Goal: Information Seeking & Learning: Learn about a topic

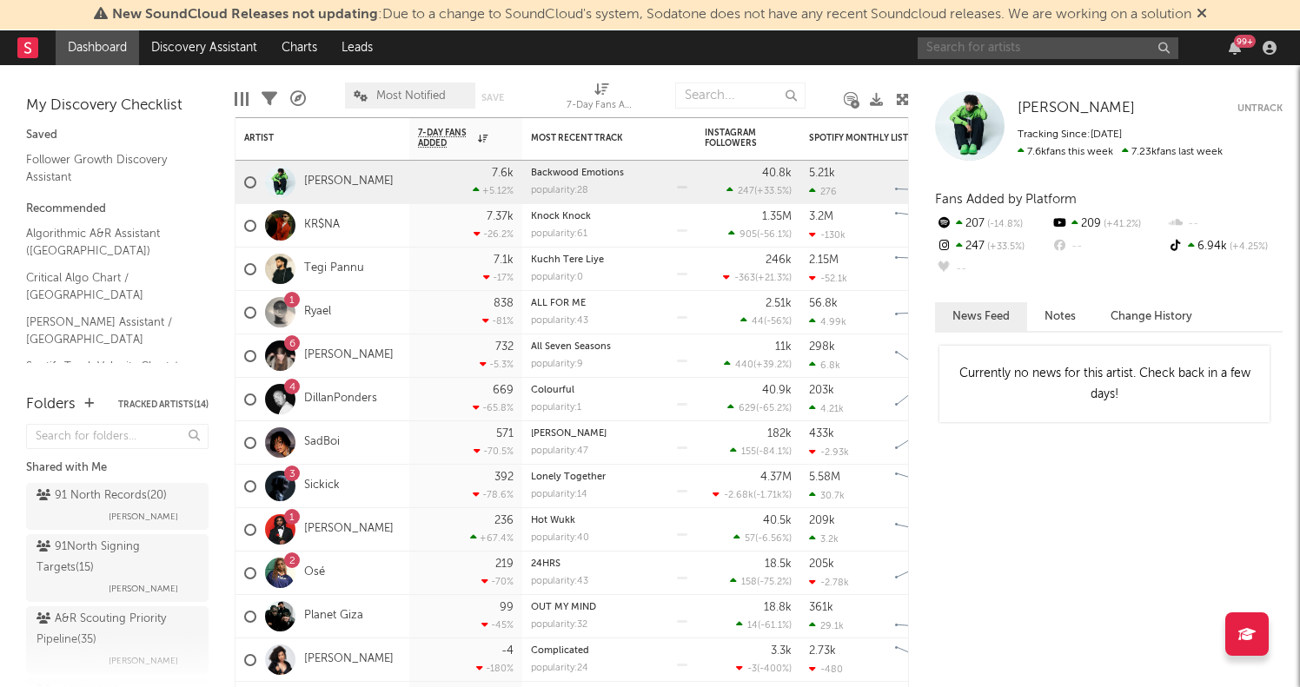
click at [1016, 56] on input "text" at bounding box center [1048, 48] width 261 height 22
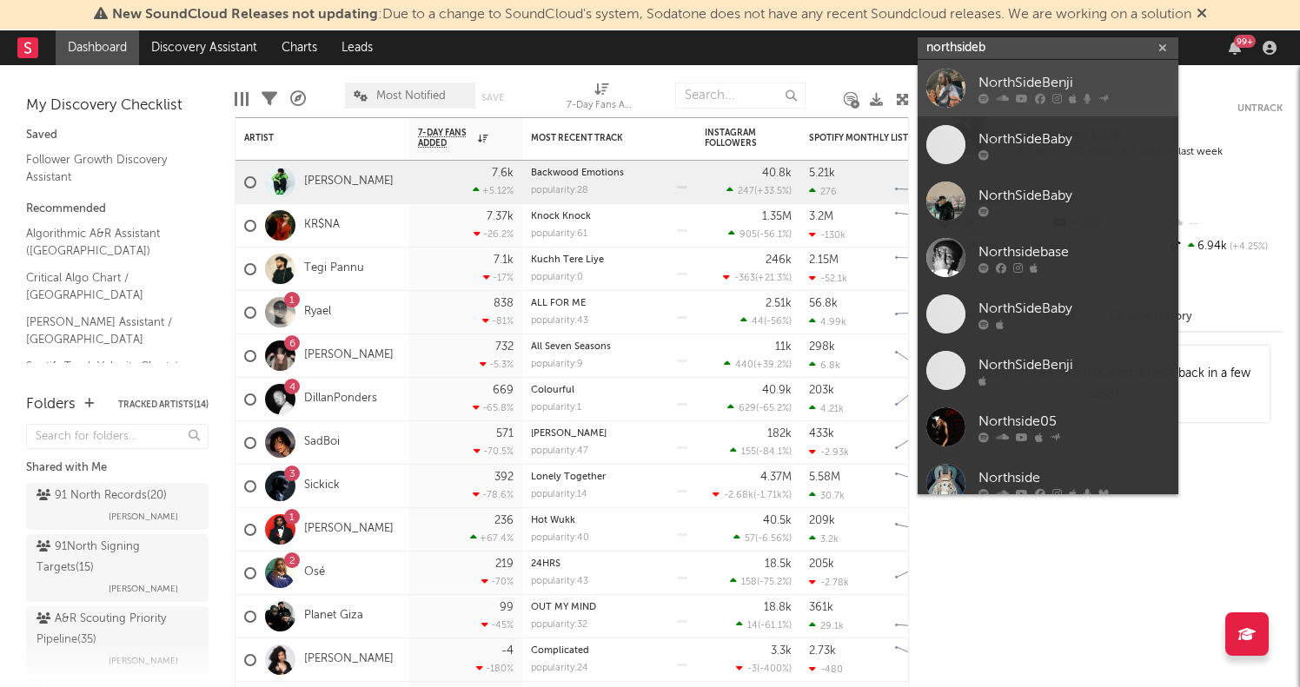
type input "northsideb"
click at [995, 109] on link "NorthSideBenji" at bounding box center [1048, 88] width 261 height 56
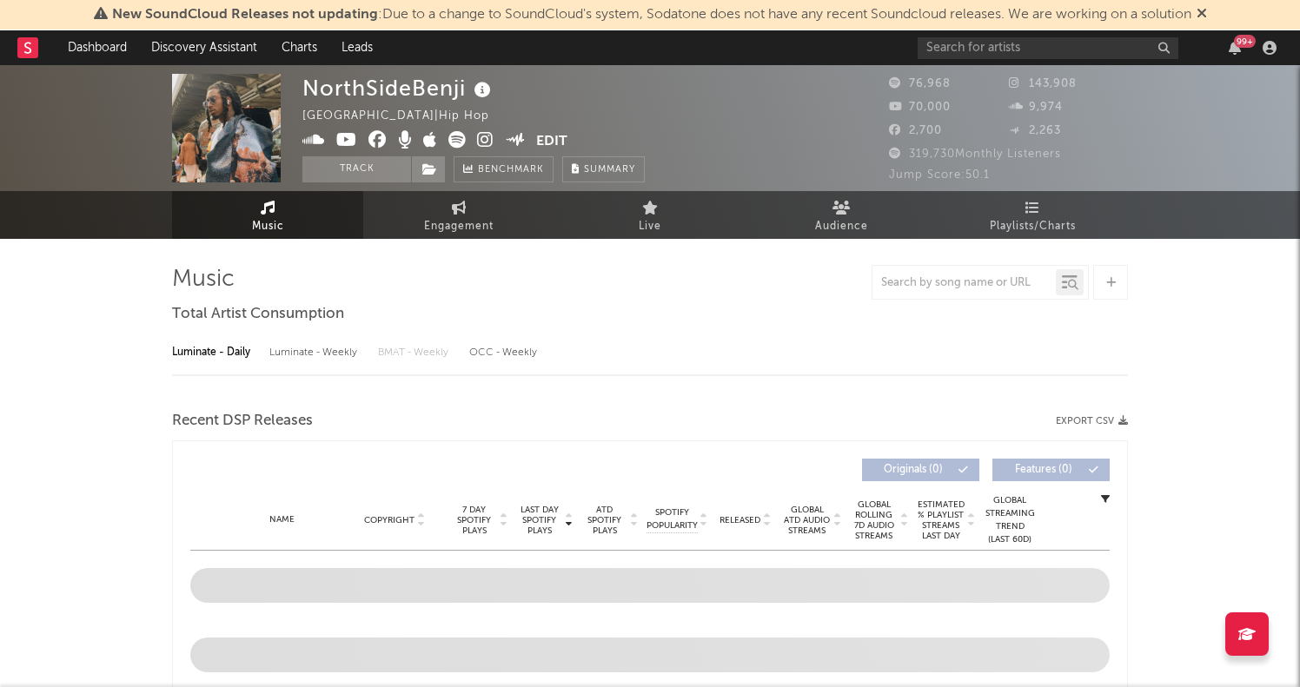
select select "6m"
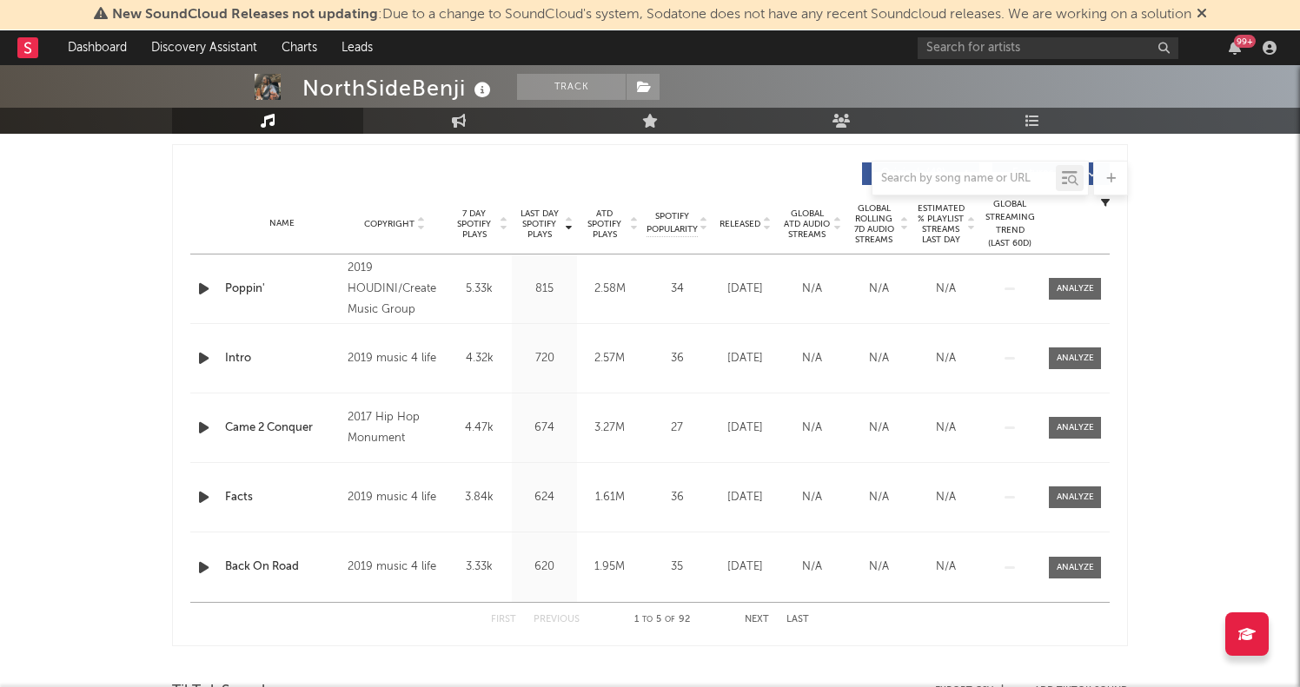
scroll to position [769, 0]
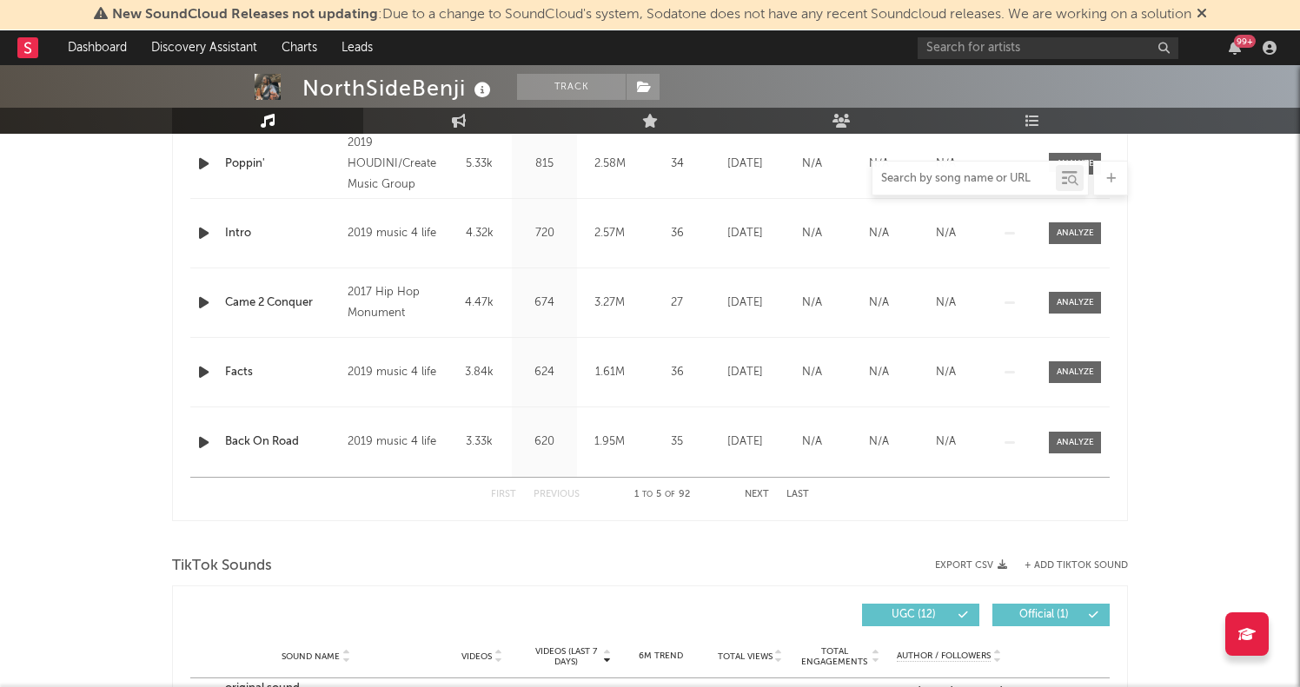
click at [923, 175] on input "text" at bounding box center [963, 179] width 183 height 14
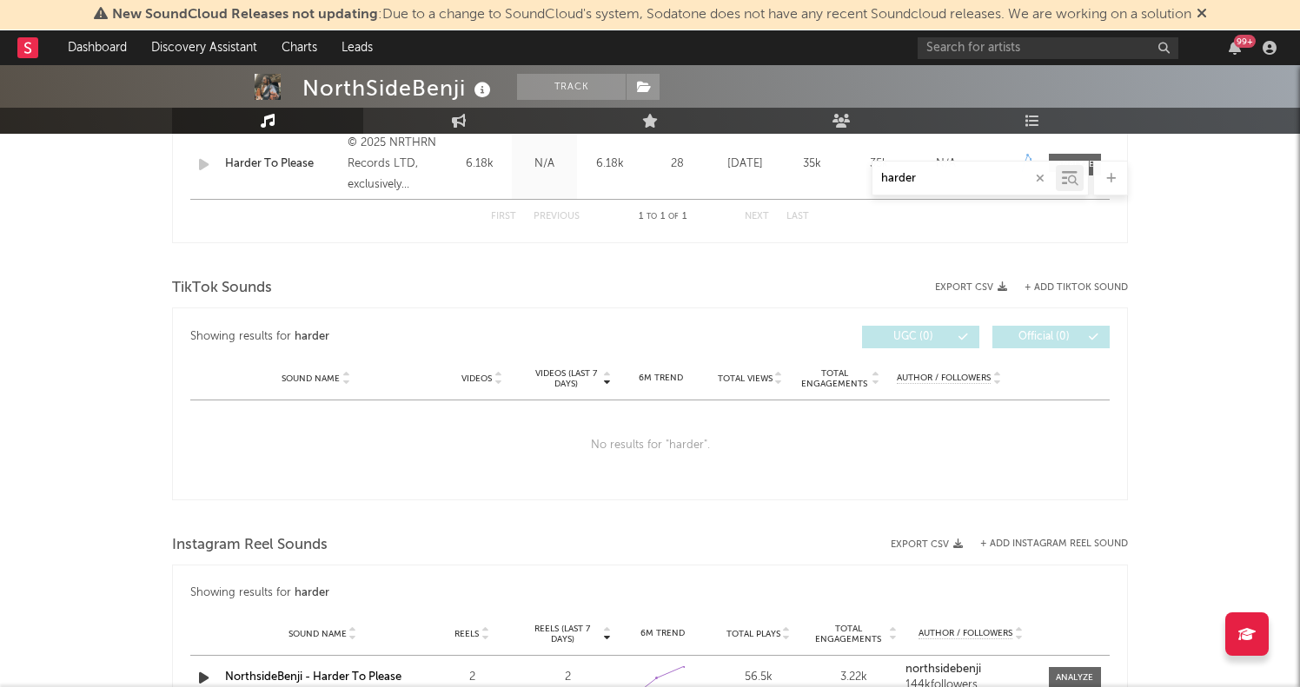
type input "harder"
click at [606, 190] on div "harder" at bounding box center [650, 178] width 956 height 35
click at [1088, 156] on span at bounding box center [1075, 165] width 52 height 22
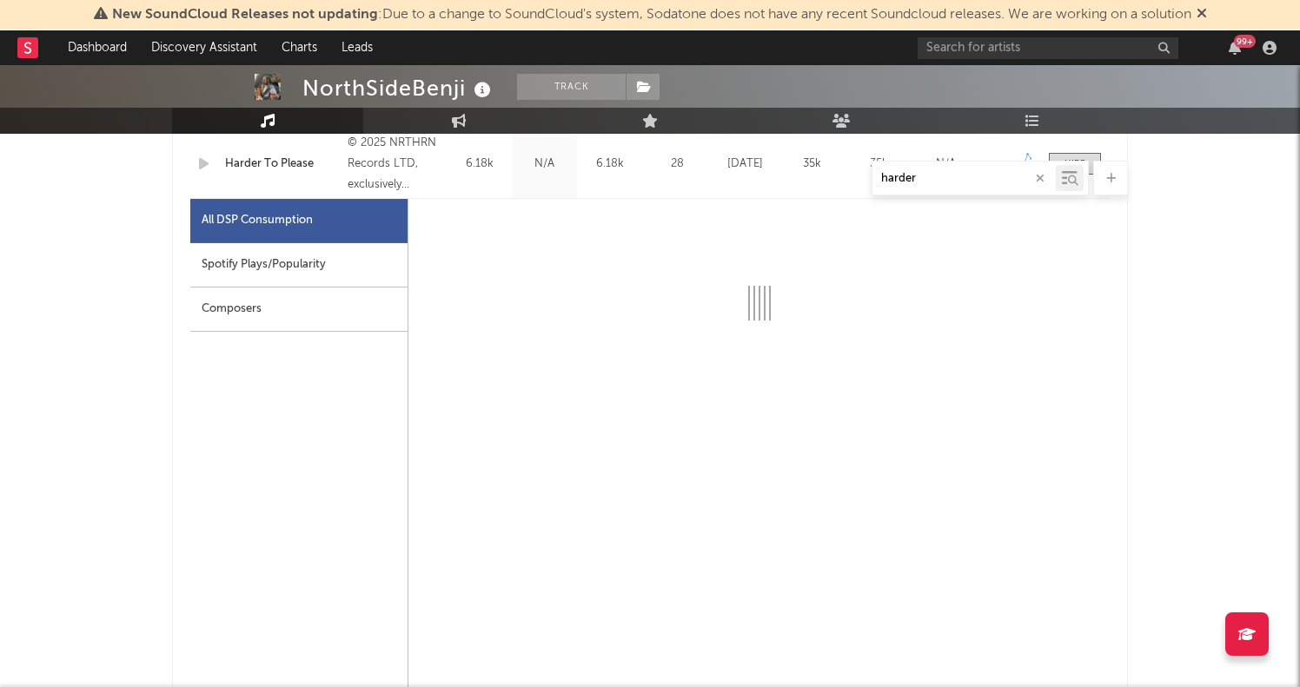
select select "1w"
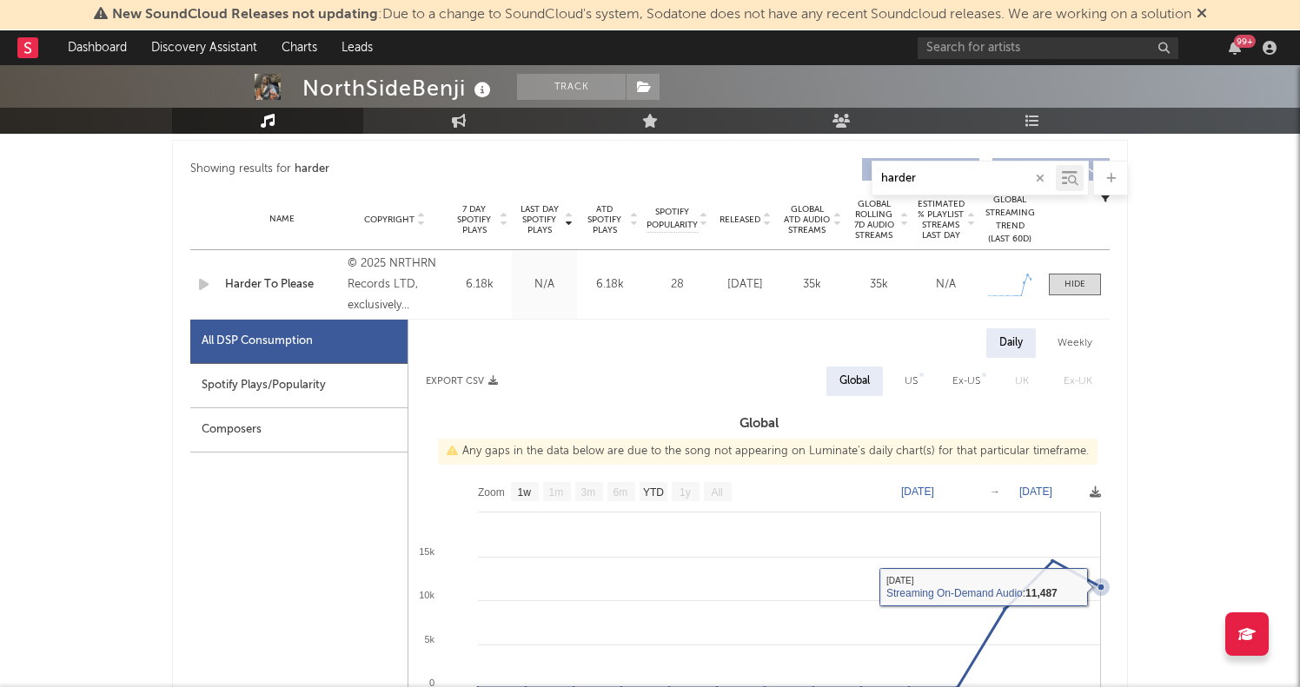
scroll to position [626, 0]
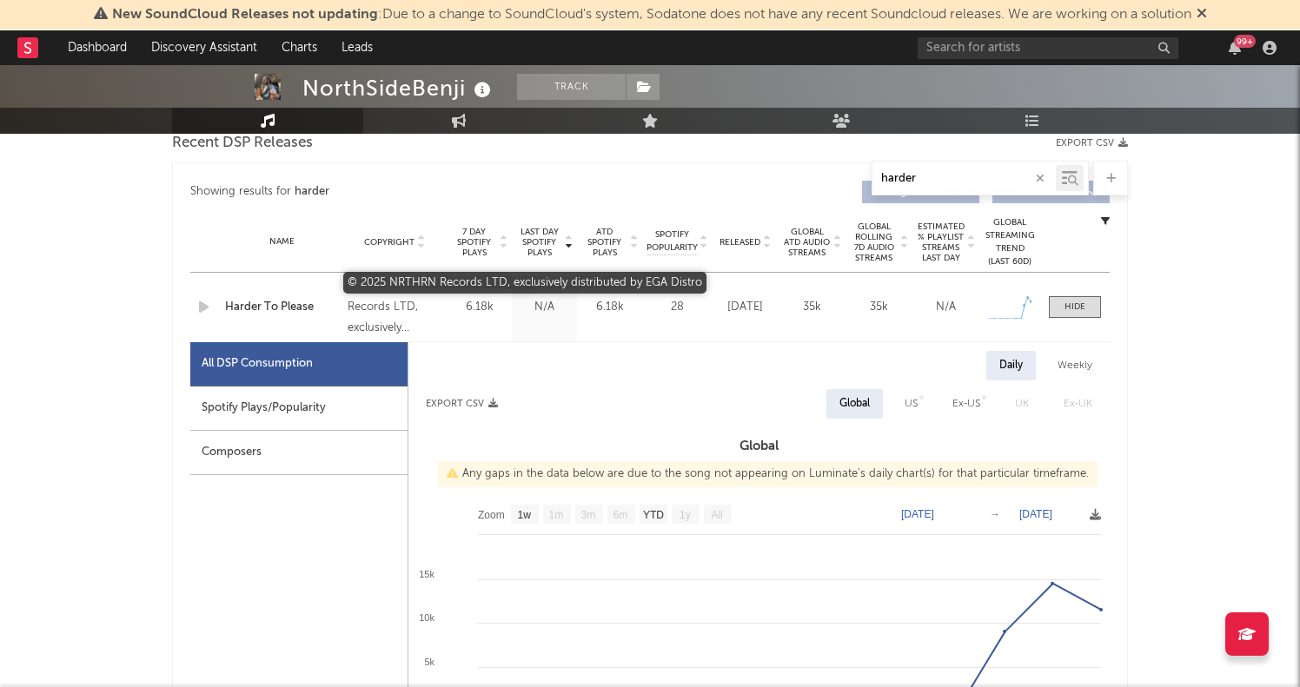
click at [381, 320] on div "© 2025 NRTHRN Records LTD, exclusively distributed by EGA Distro" at bounding box center [395, 307] width 95 height 63
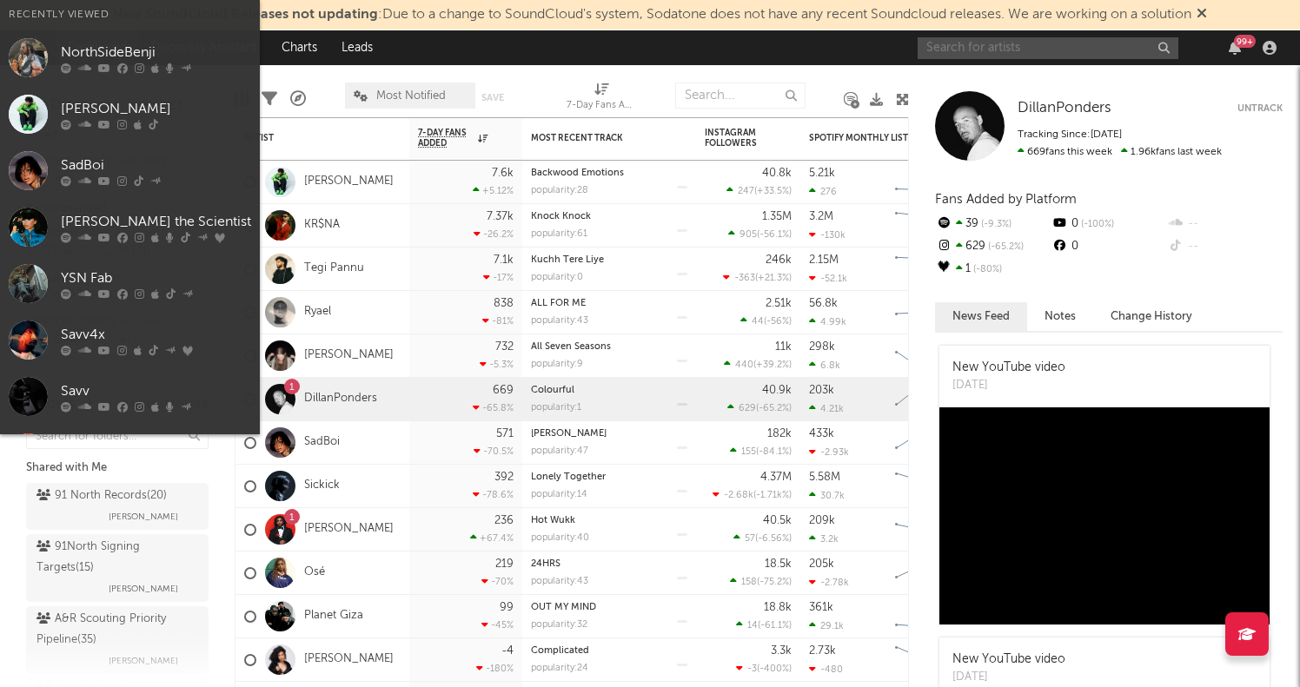
click at [1007, 56] on input "text" at bounding box center [1048, 48] width 261 height 22
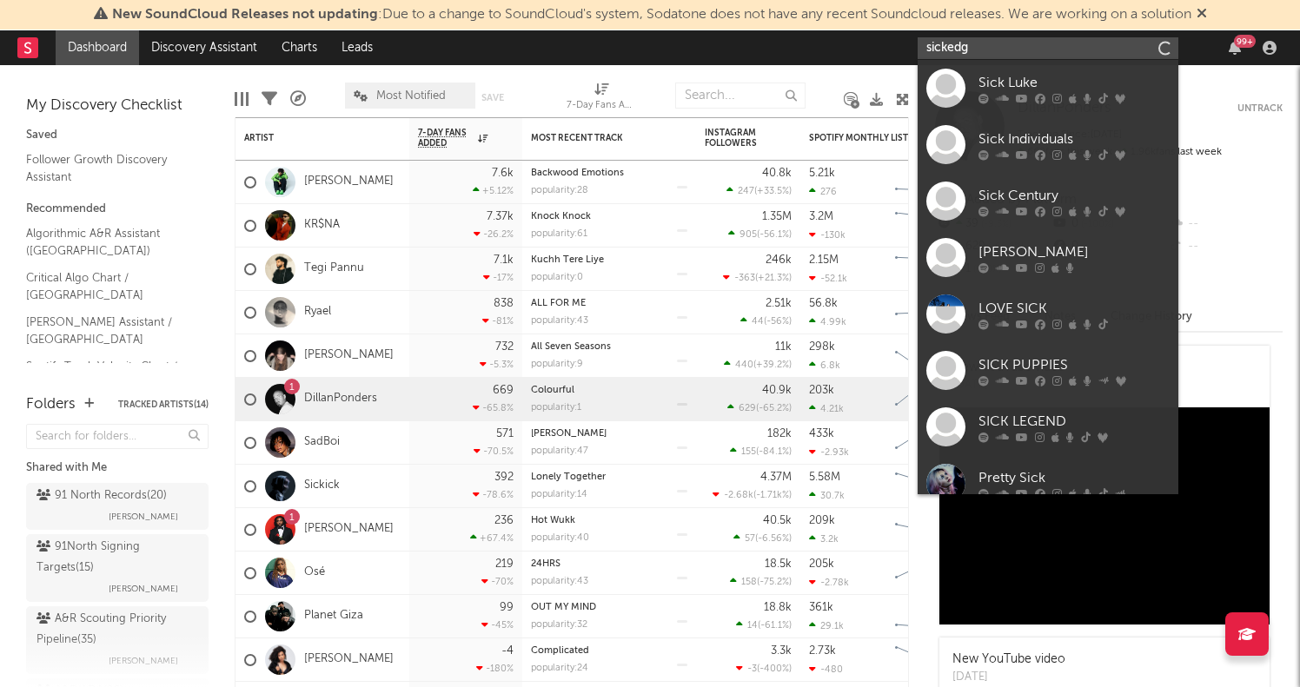
type input "sickedge"
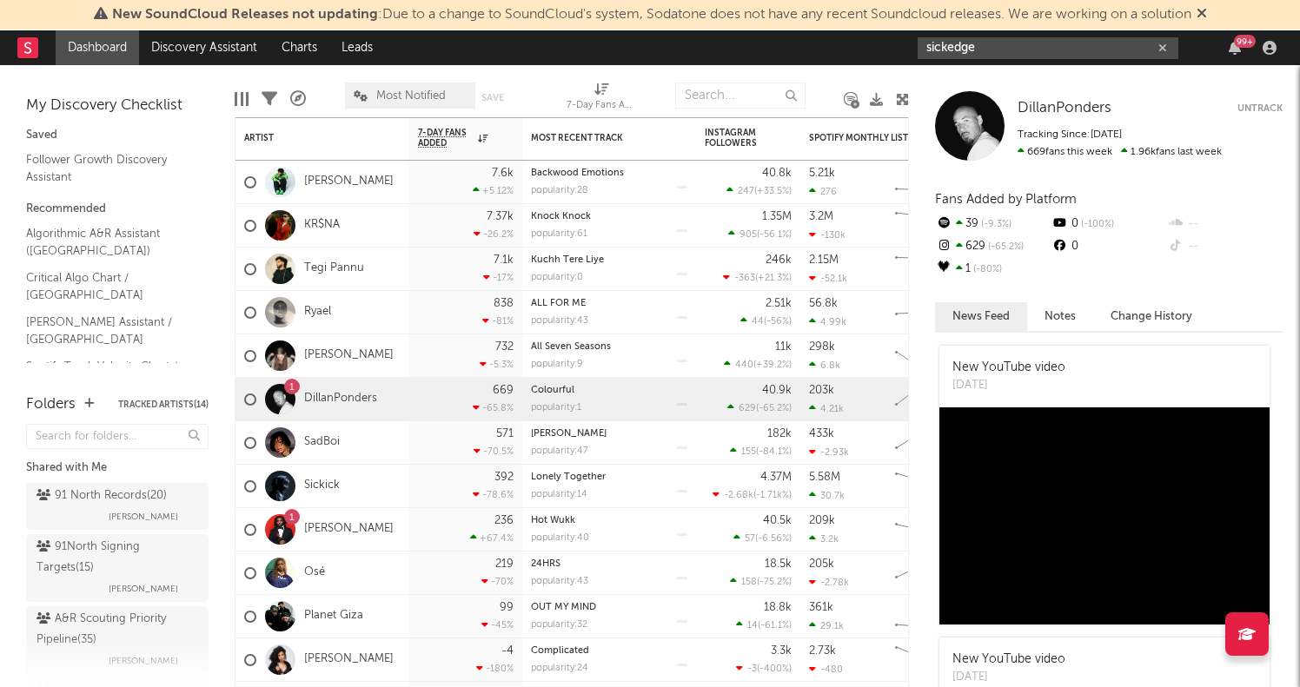
click at [1031, 50] on input "sickedge" at bounding box center [1048, 48] width 261 height 22
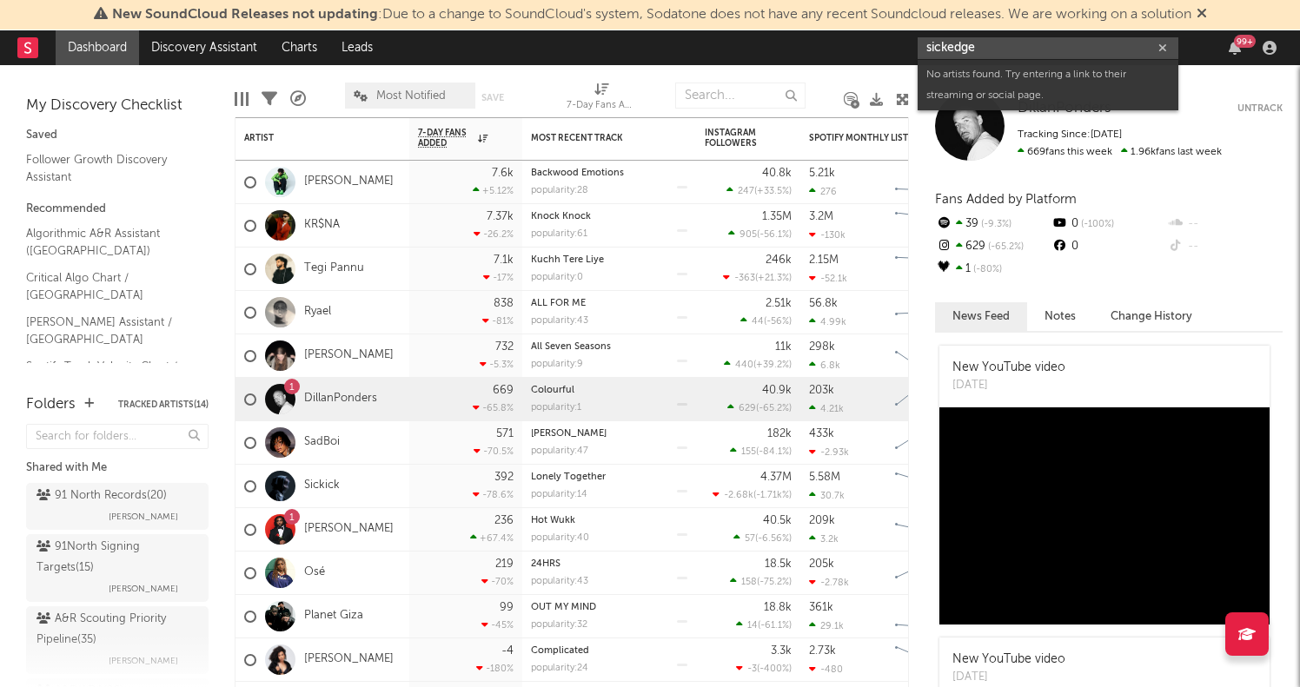
click at [1031, 50] on input "sickedge" at bounding box center [1048, 48] width 261 height 22
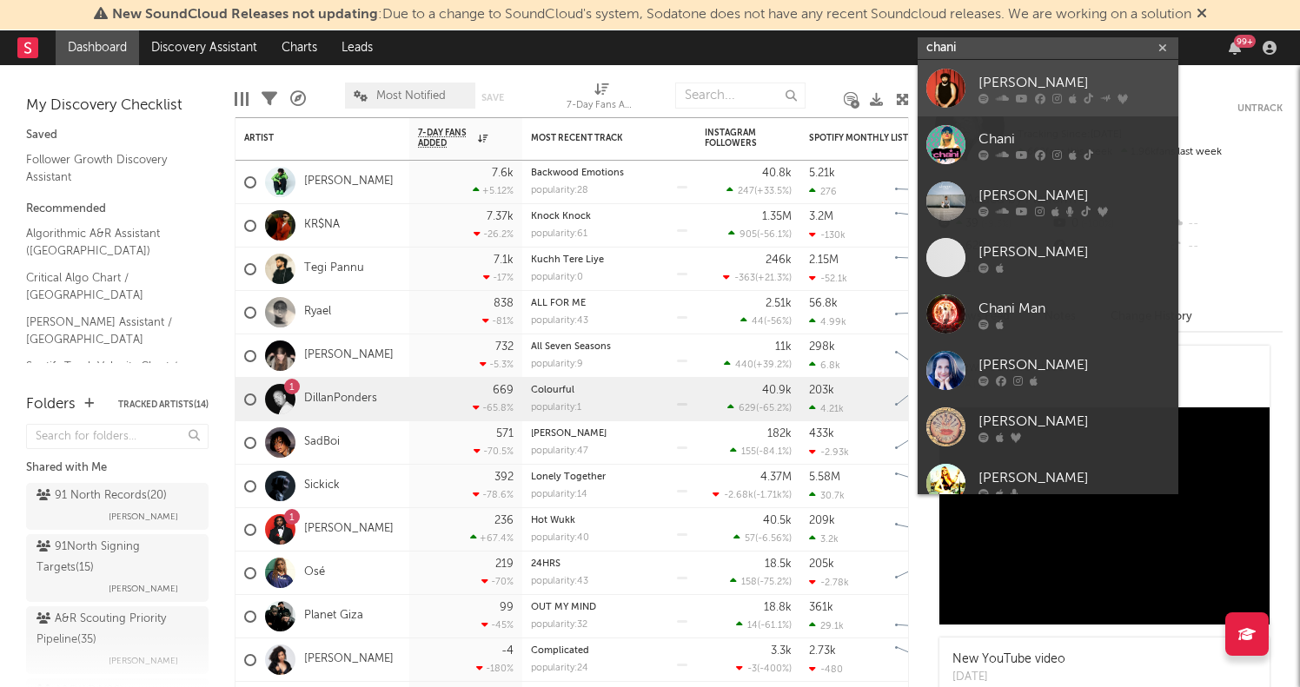
type input "chani"
click at [1039, 96] on icon at bounding box center [1040, 98] width 10 height 10
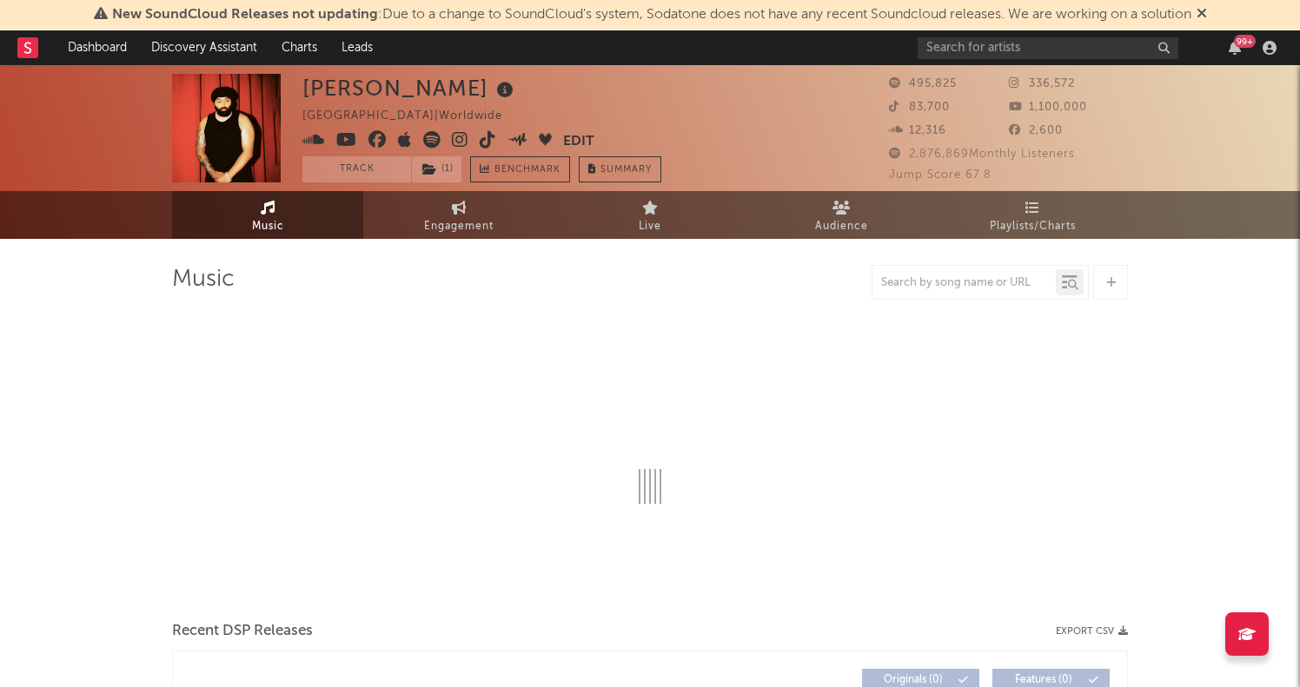
select select "6m"
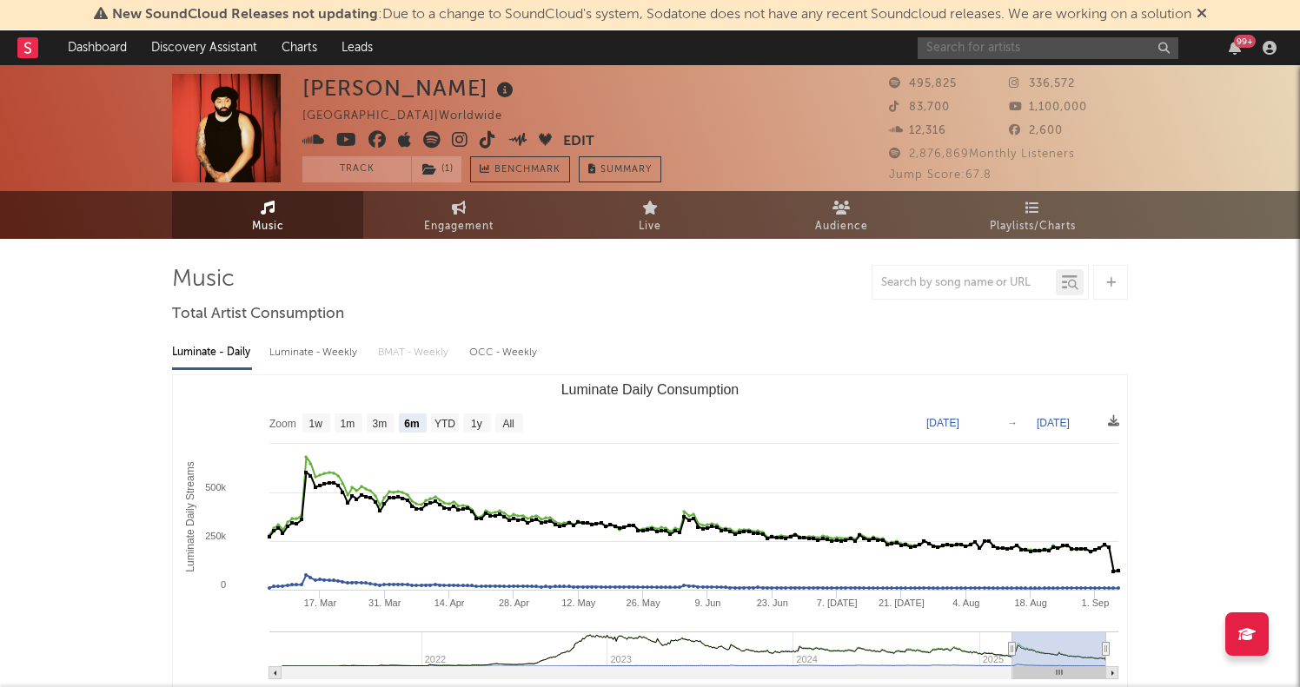
click at [1044, 49] on input "text" at bounding box center [1048, 48] width 261 height 22
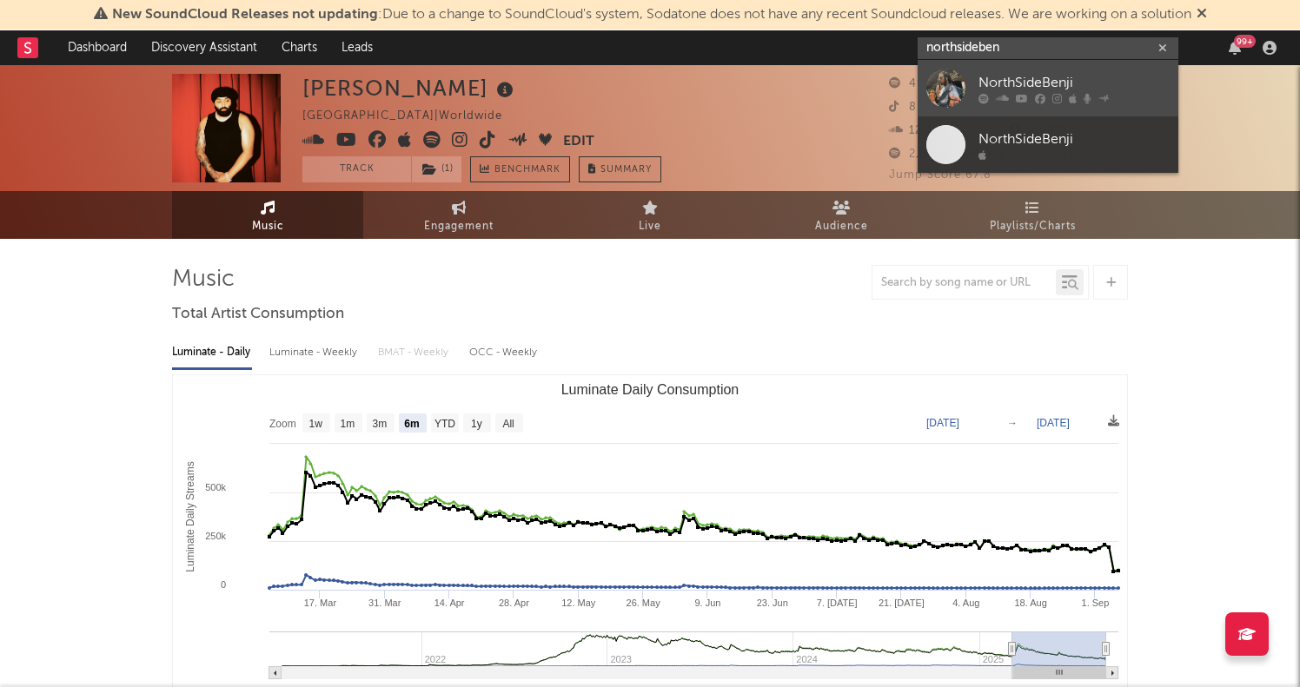
type input "northsideben"
click at [1020, 89] on div "NorthSideBenji" at bounding box center [1073, 82] width 191 height 21
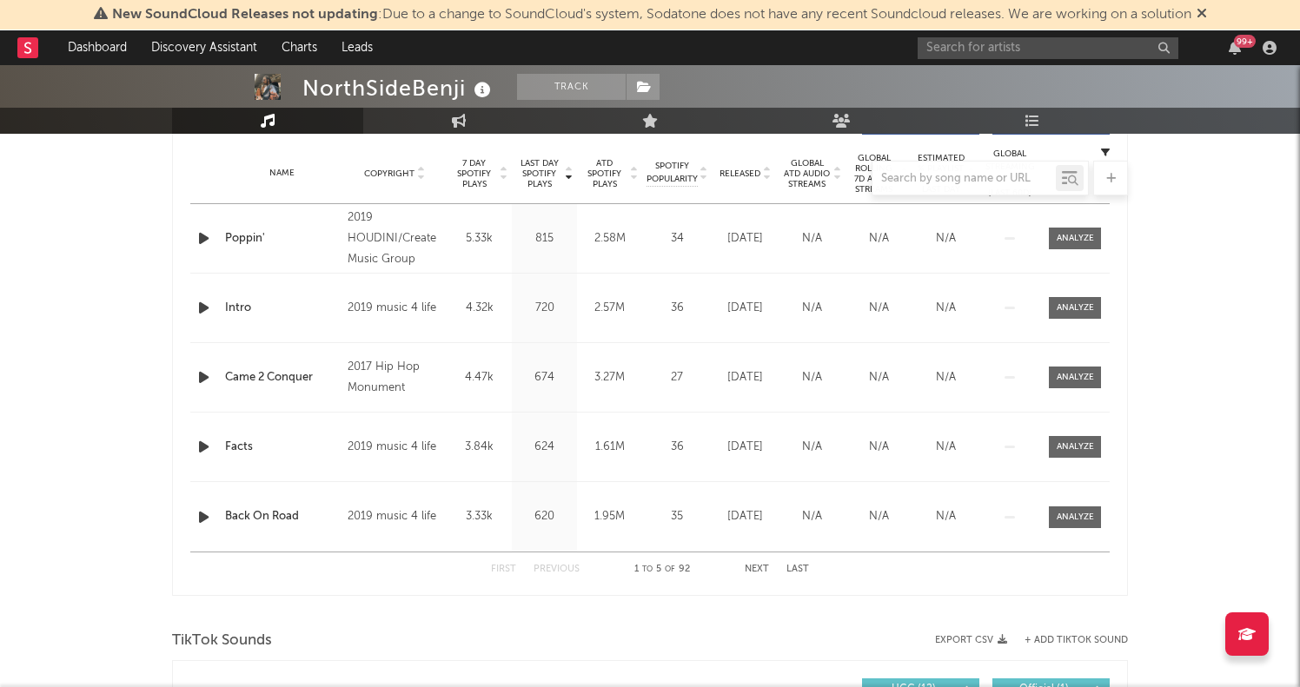
scroll to position [553, 0]
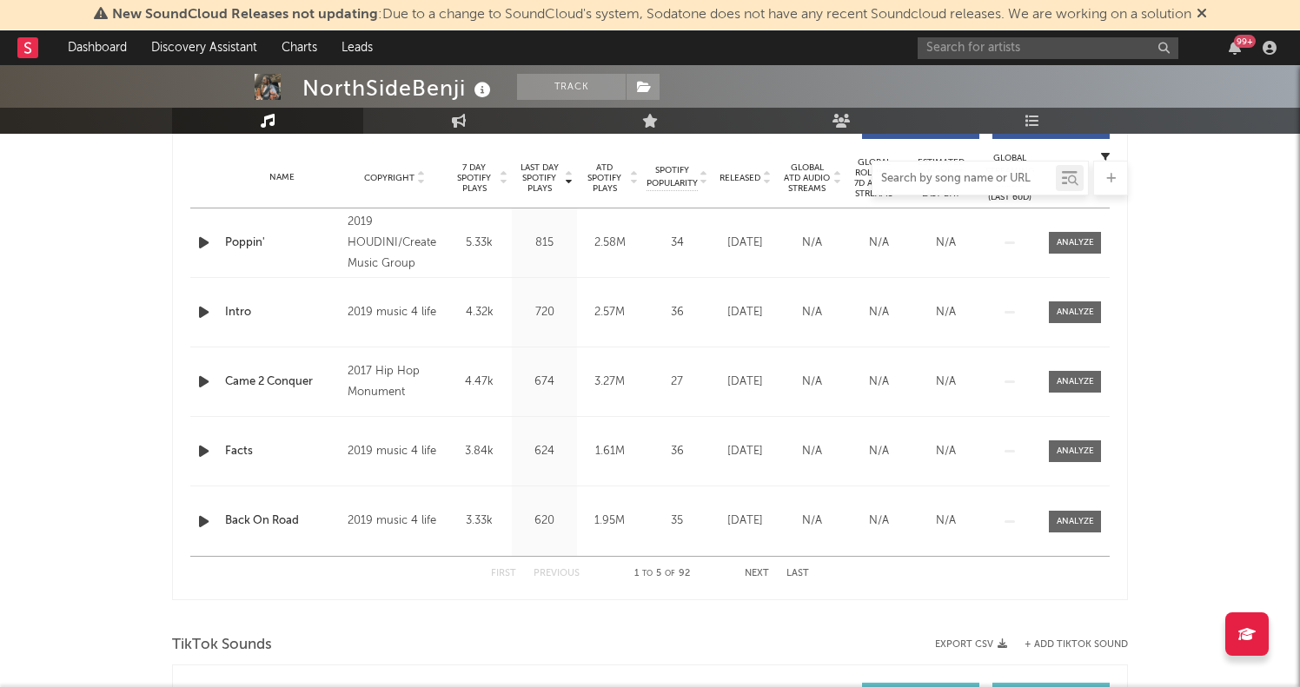
click at [973, 179] on input "text" at bounding box center [963, 179] width 183 height 14
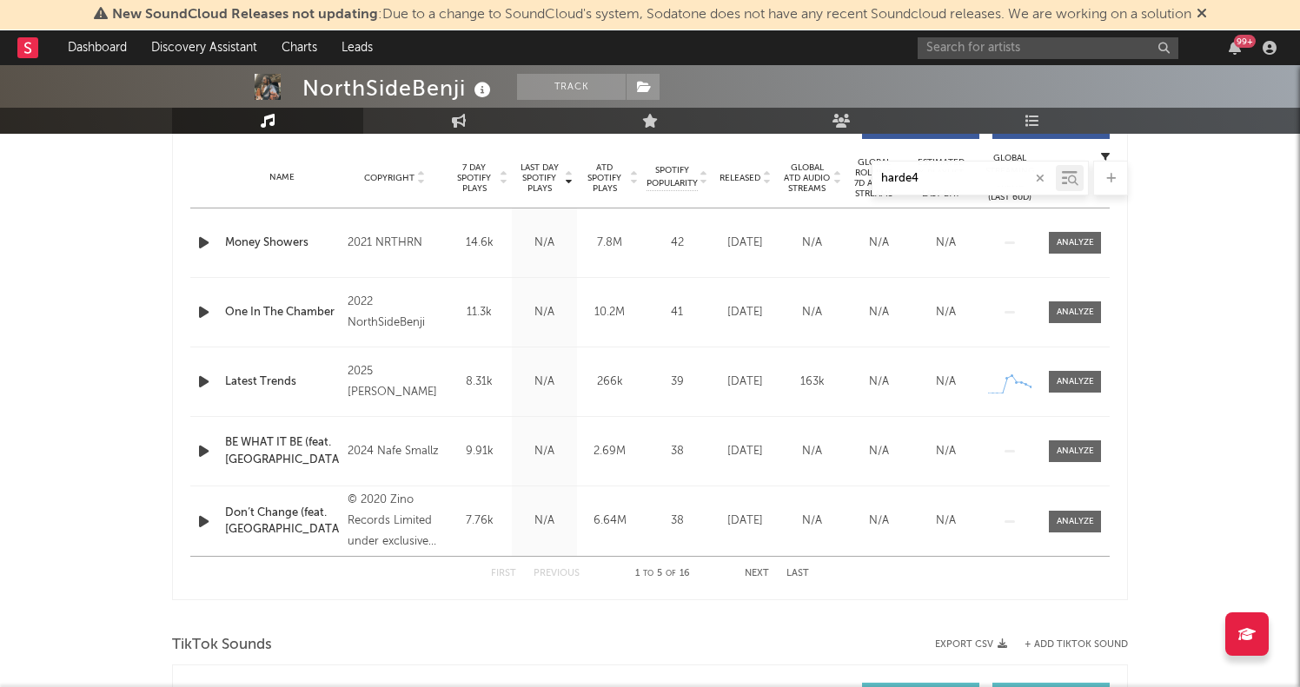
type input "harde4r"
select select "6m"
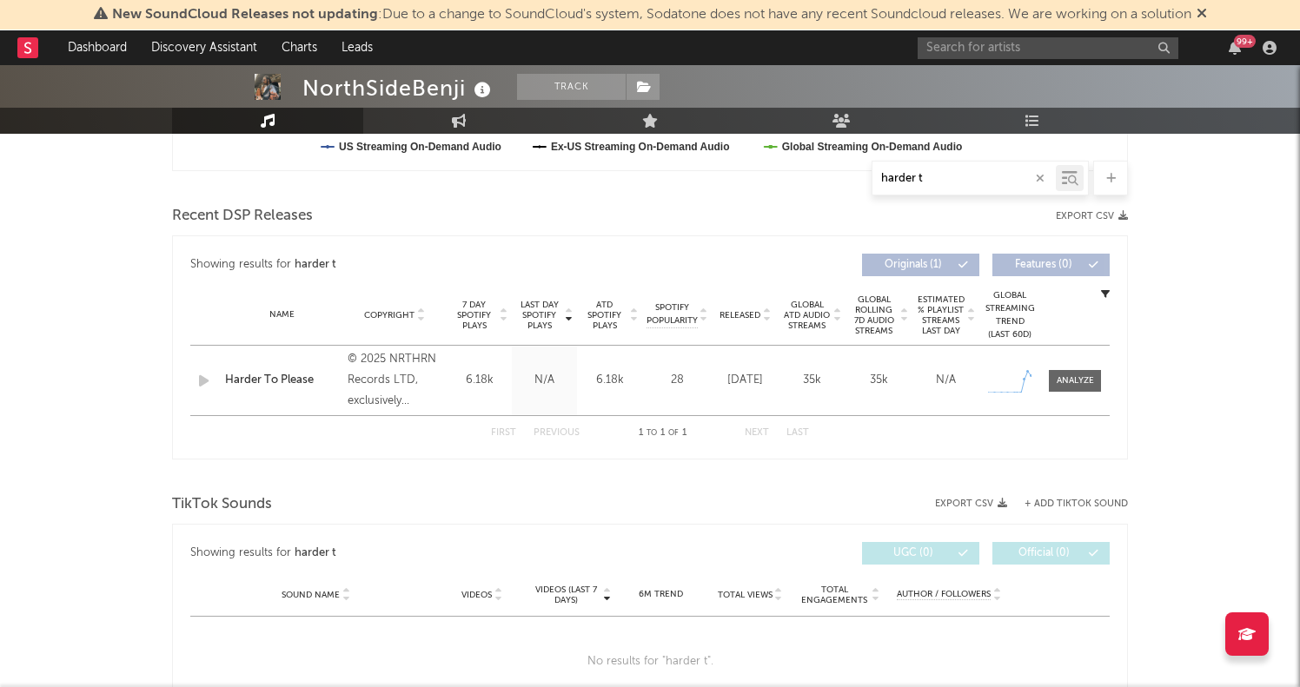
type input "harder t"
click at [1057, 368] on div "Name Harder To Please Copyright © 2025 NRTHRN Records LTD, exclusively distribu…" at bounding box center [649, 381] width 919 height 70
click at [1071, 381] on div at bounding box center [1075, 380] width 37 height 13
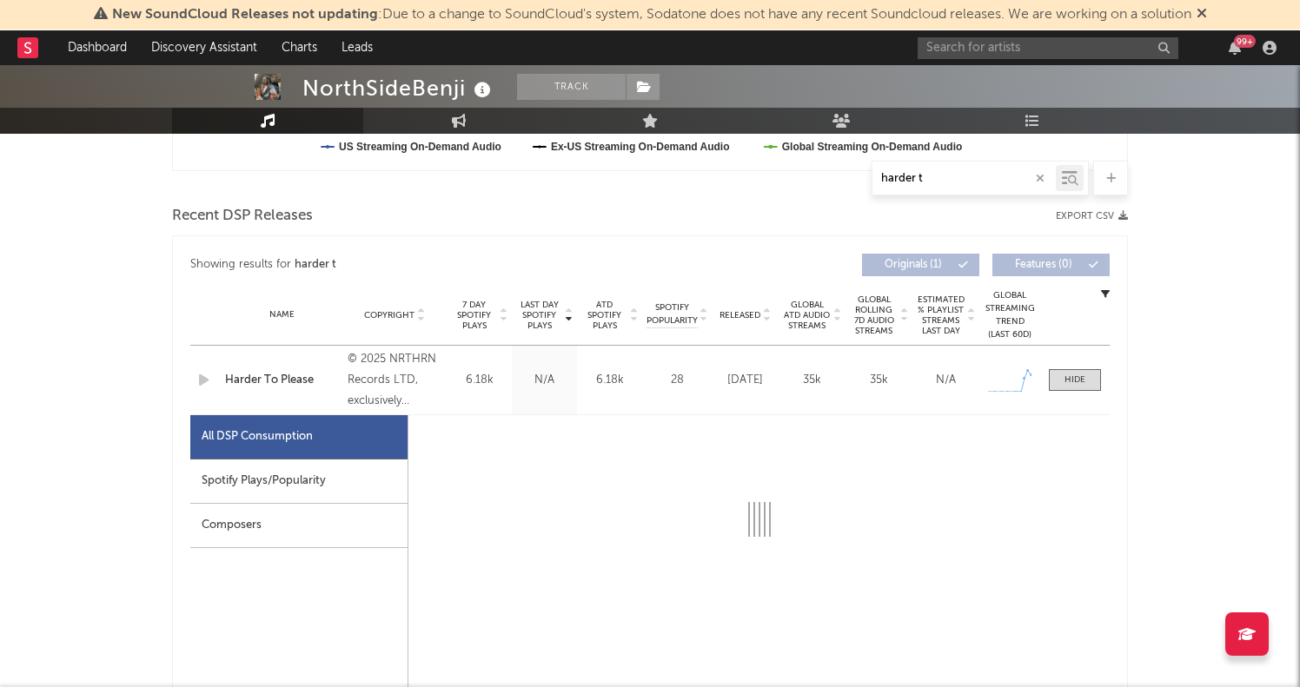
select select "1w"
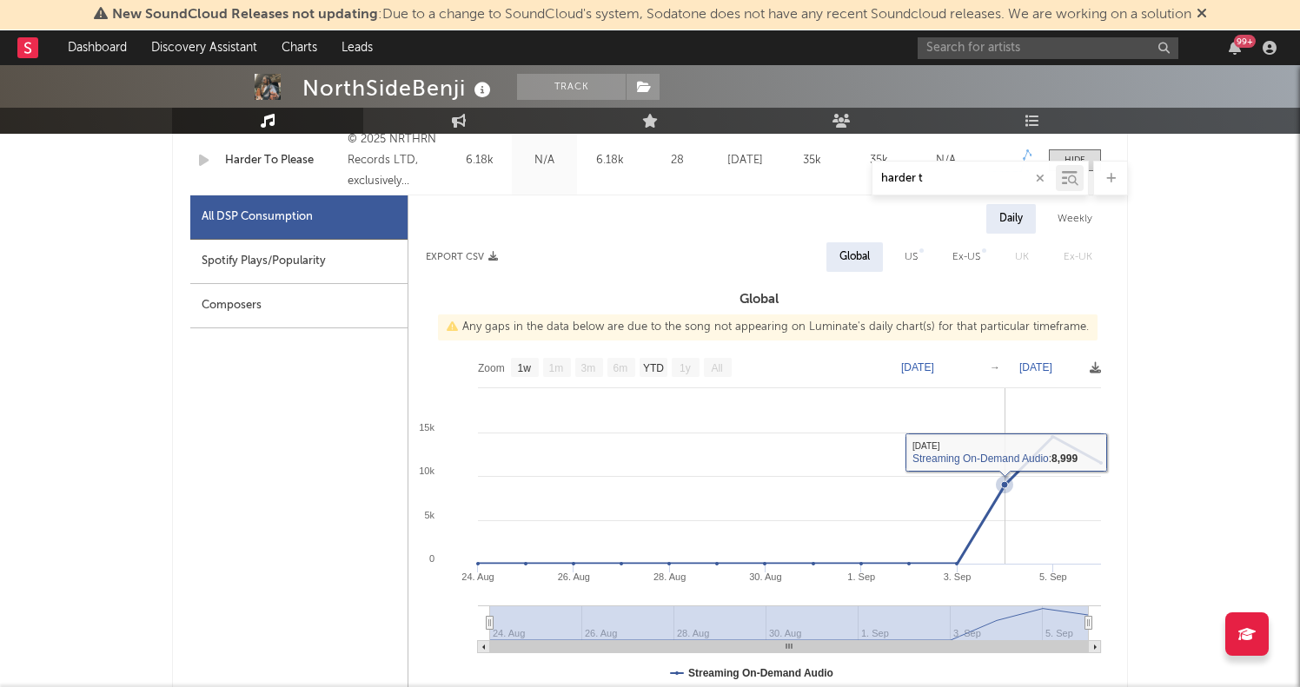
scroll to position [806, 0]
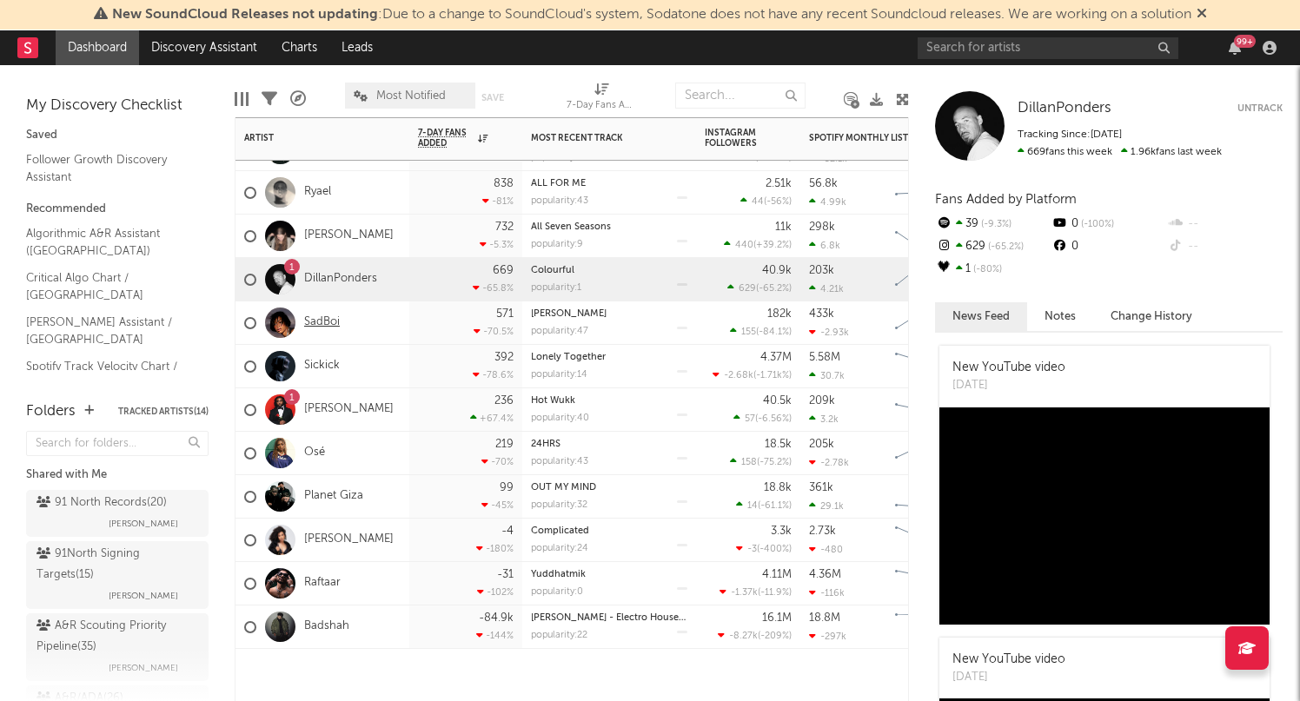
click at [322, 323] on link "SadBoi" at bounding box center [322, 322] width 36 height 15
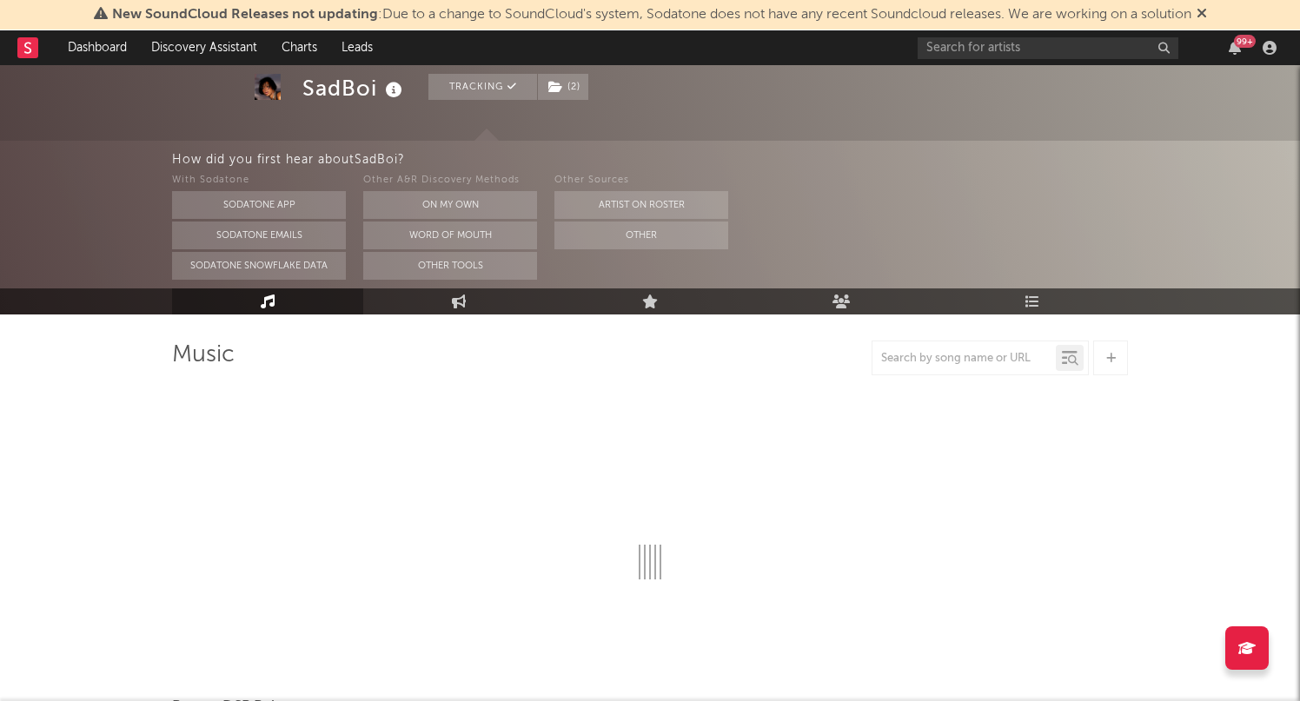
scroll to position [96, 0]
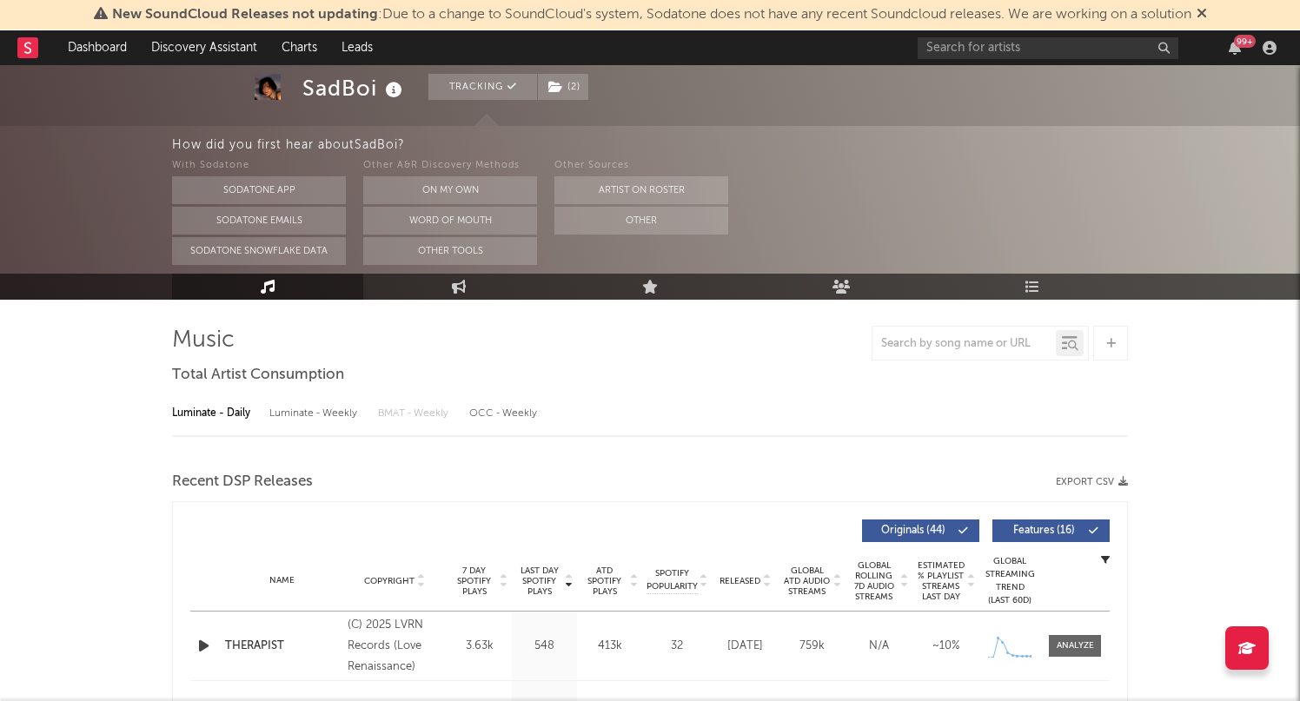
select select "6m"
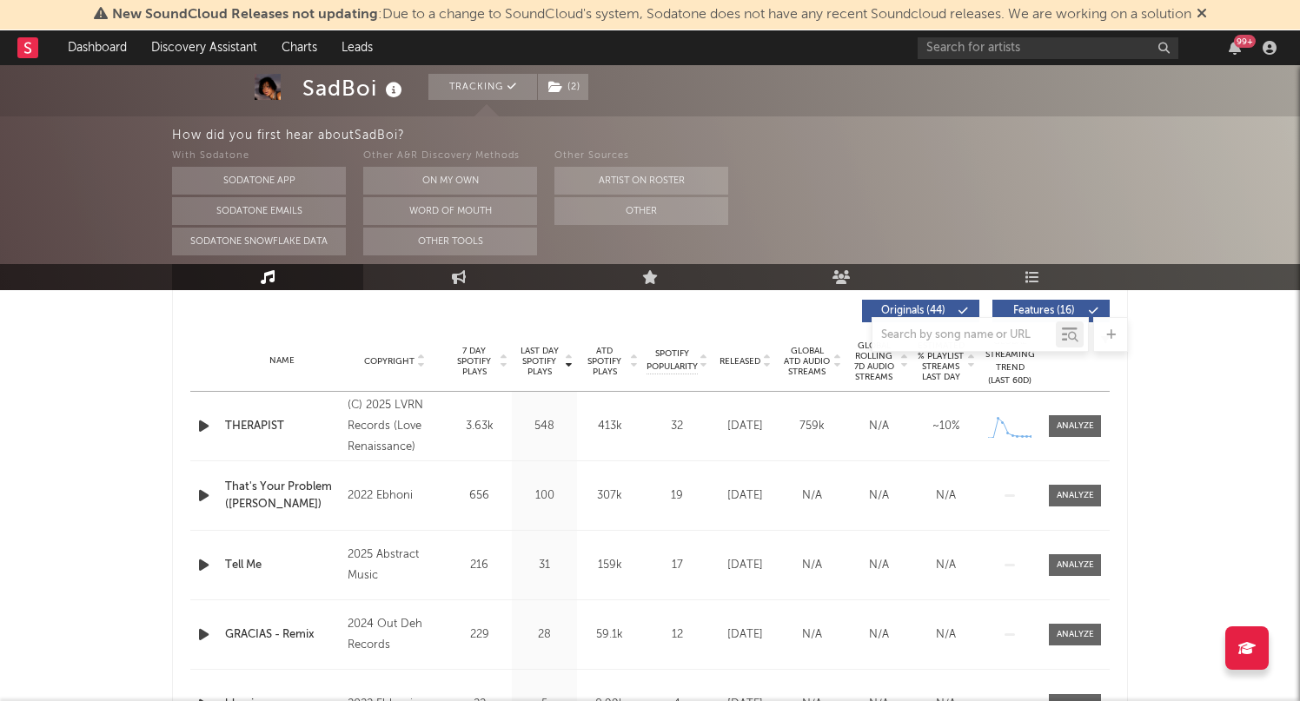
scroll to position [897, 0]
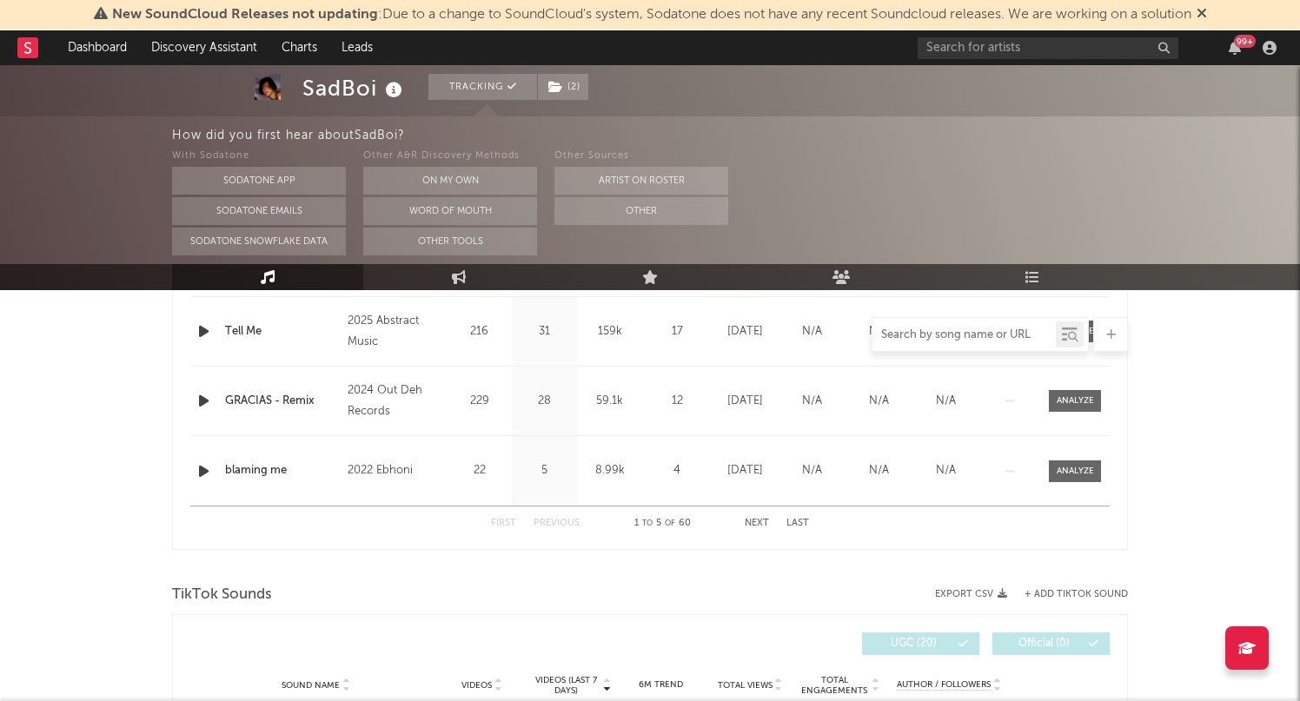
click at [970, 334] on input "text" at bounding box center [963, 335] width 183 height 14
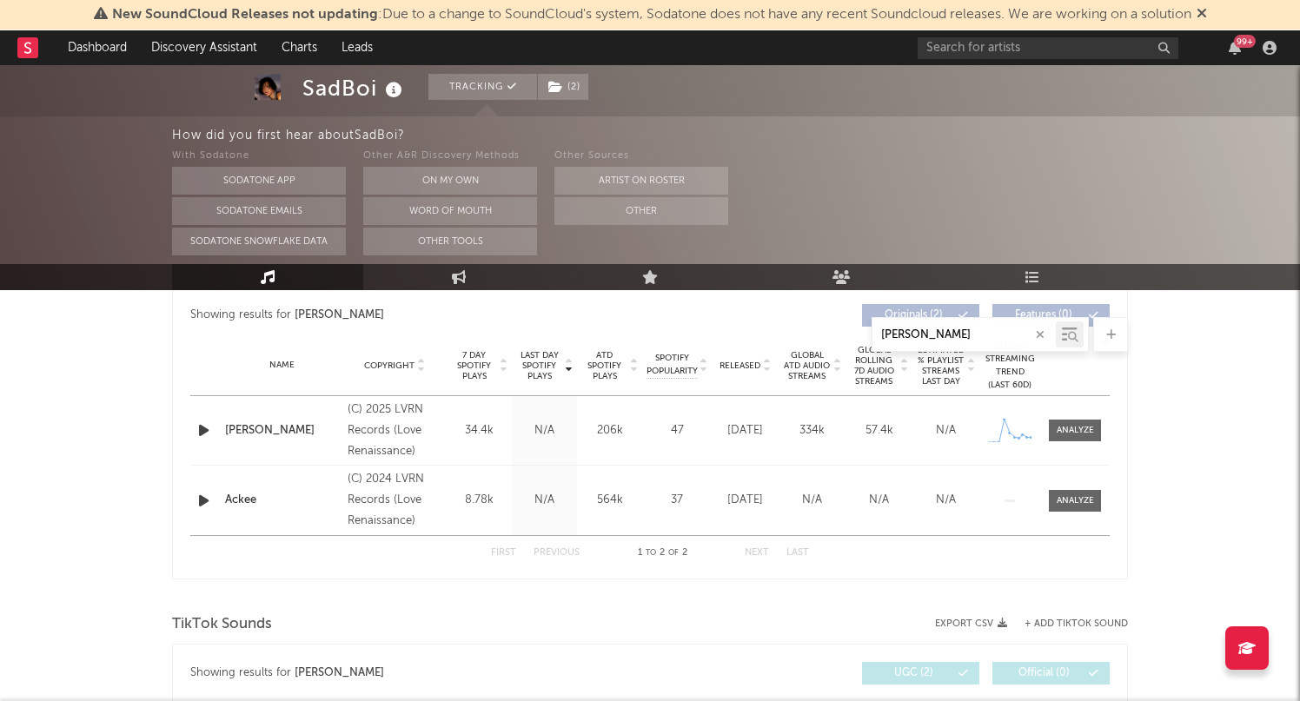
scroll to position [657, 0]
type input "[PERSON_NAME]"
click at [1072, 435] on div at bounding box center [1075, 432] width 37 height 13
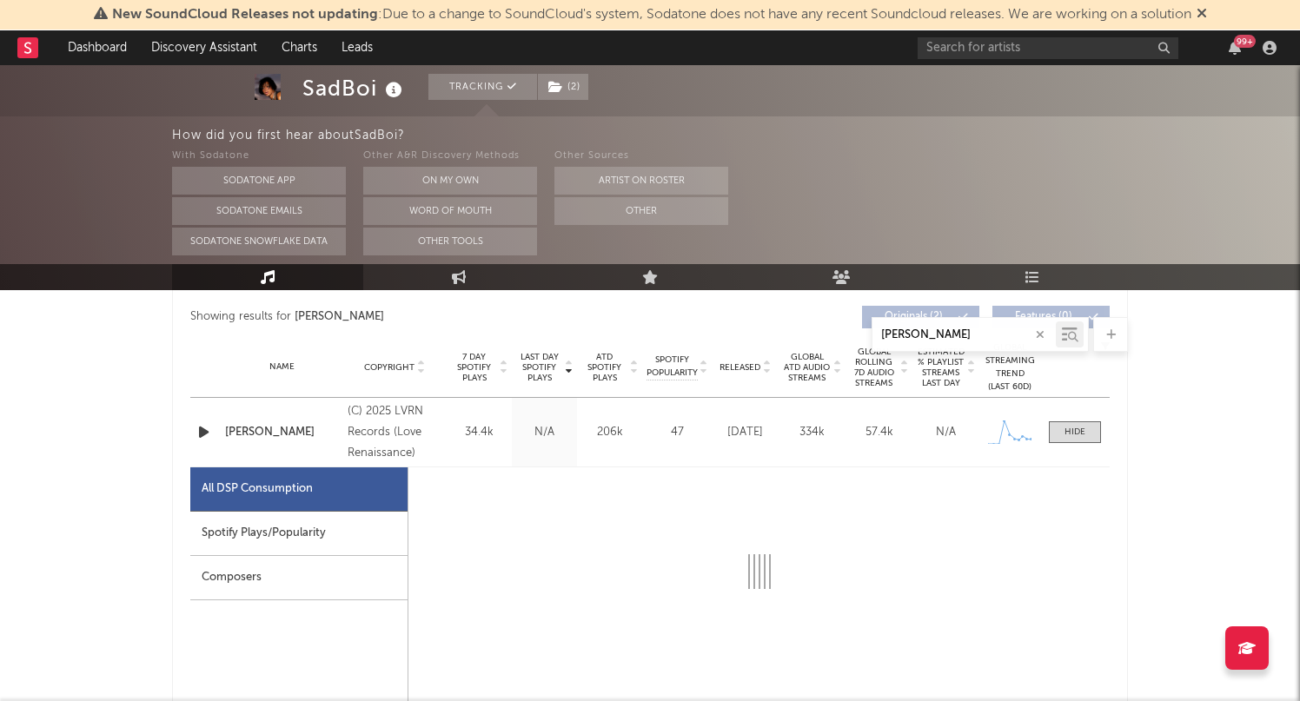
select select "1w"
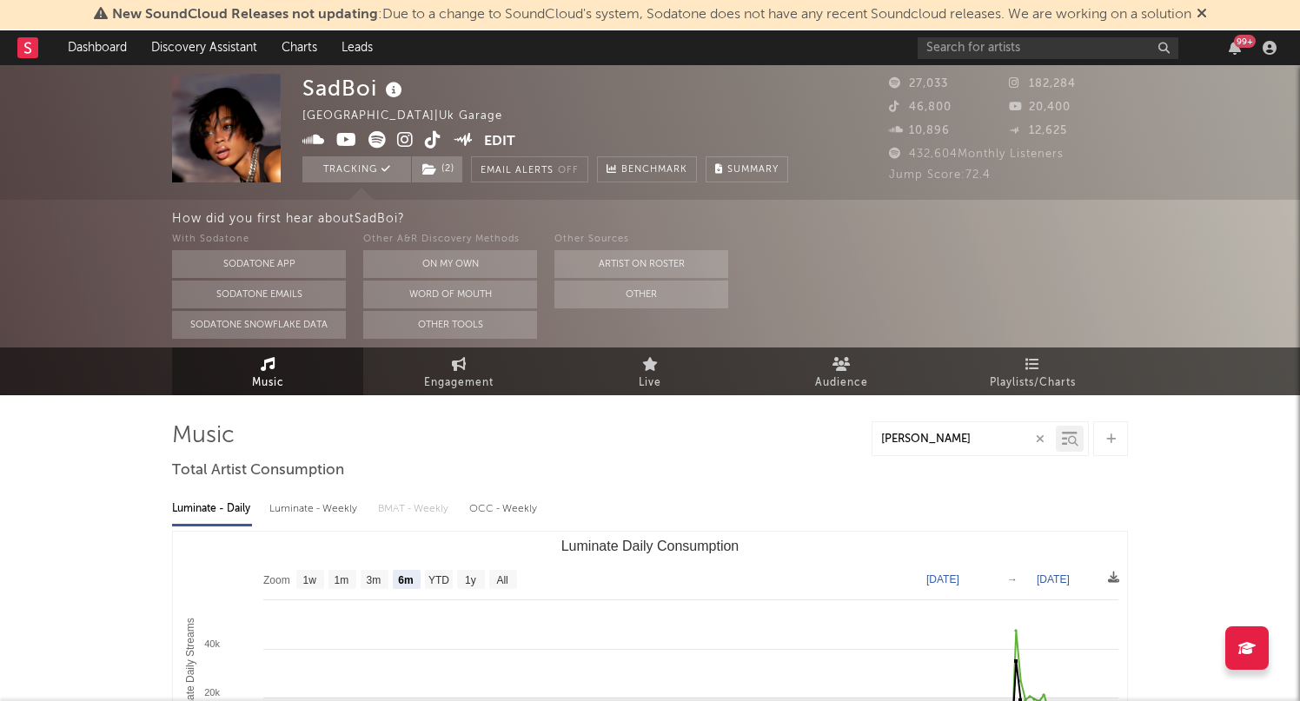
scroll to position [0, 0]
click at [1068, 55] on input "text" at bounding box center [1048, 48] width 261 height 22
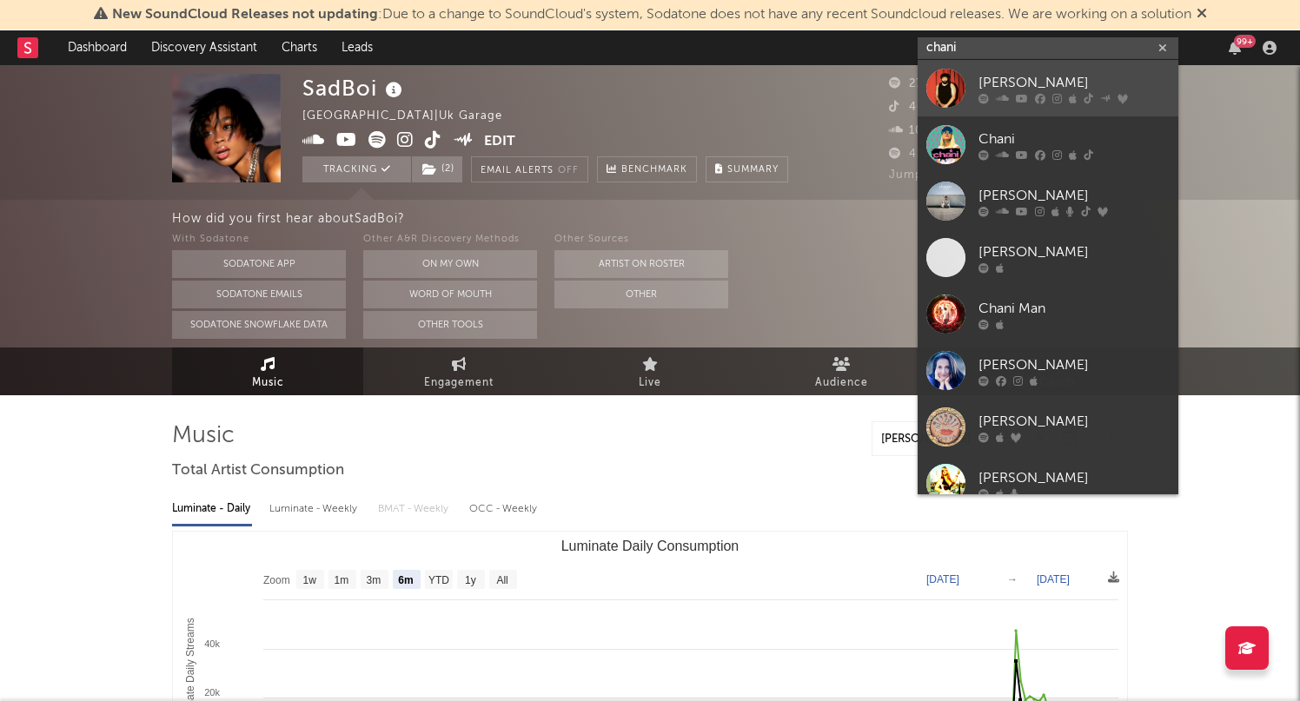
type input "chani"
click at [970, 91] on link "[PERSON_NAME]" at bounding box center [1048, 88] width 261 height 56
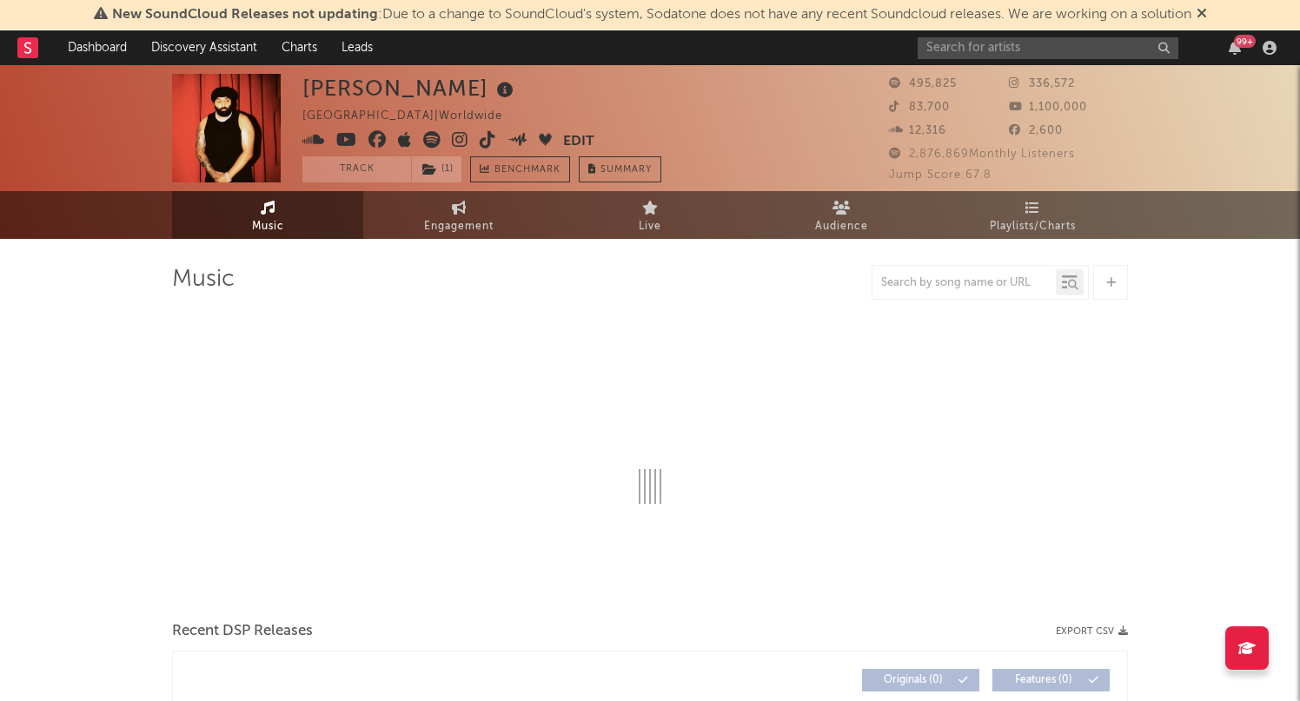
select select "6m"
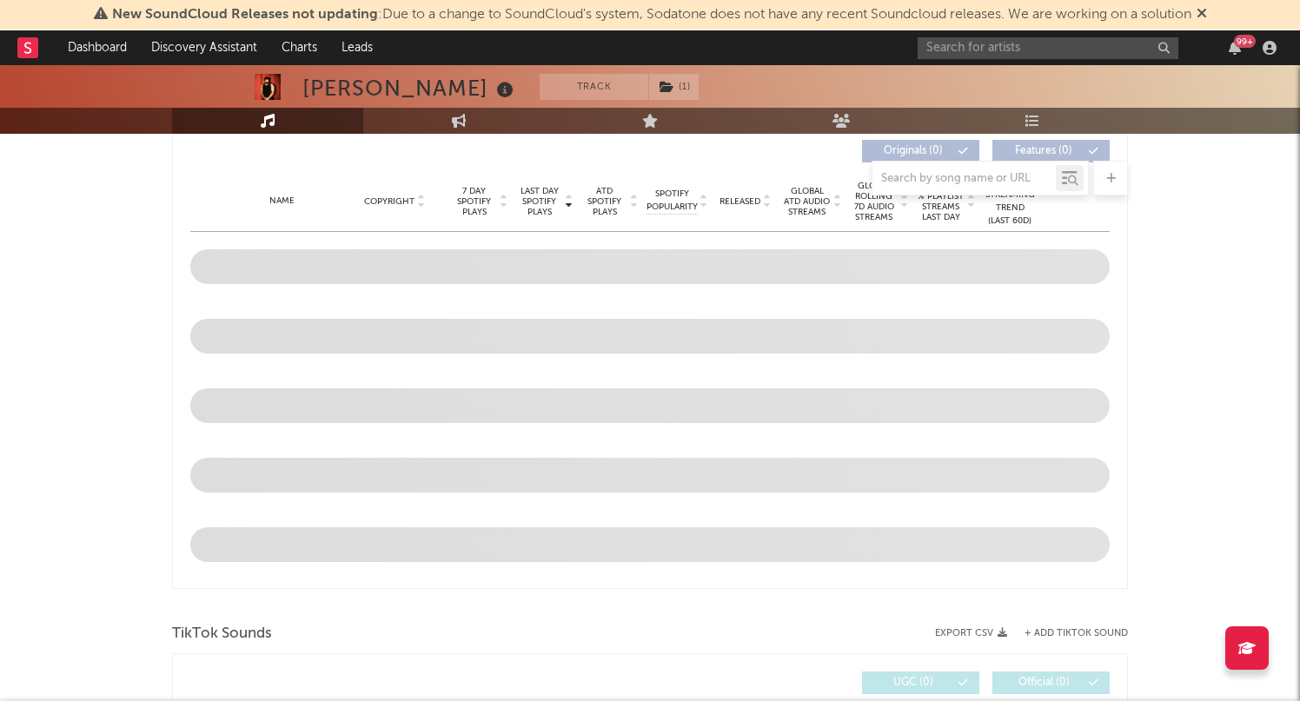
scroll to position [667, 0]
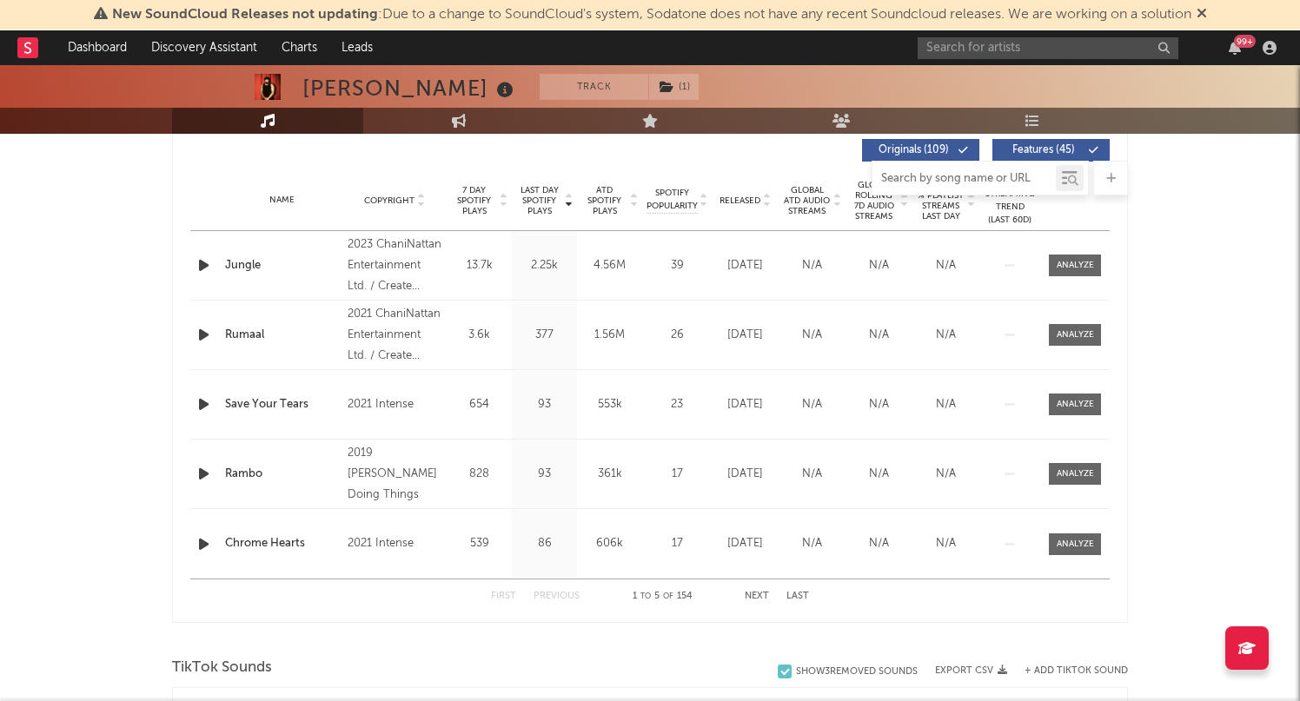
click at [960, 182] on input "text" at bounding box center [963, 179] width 183 height 14
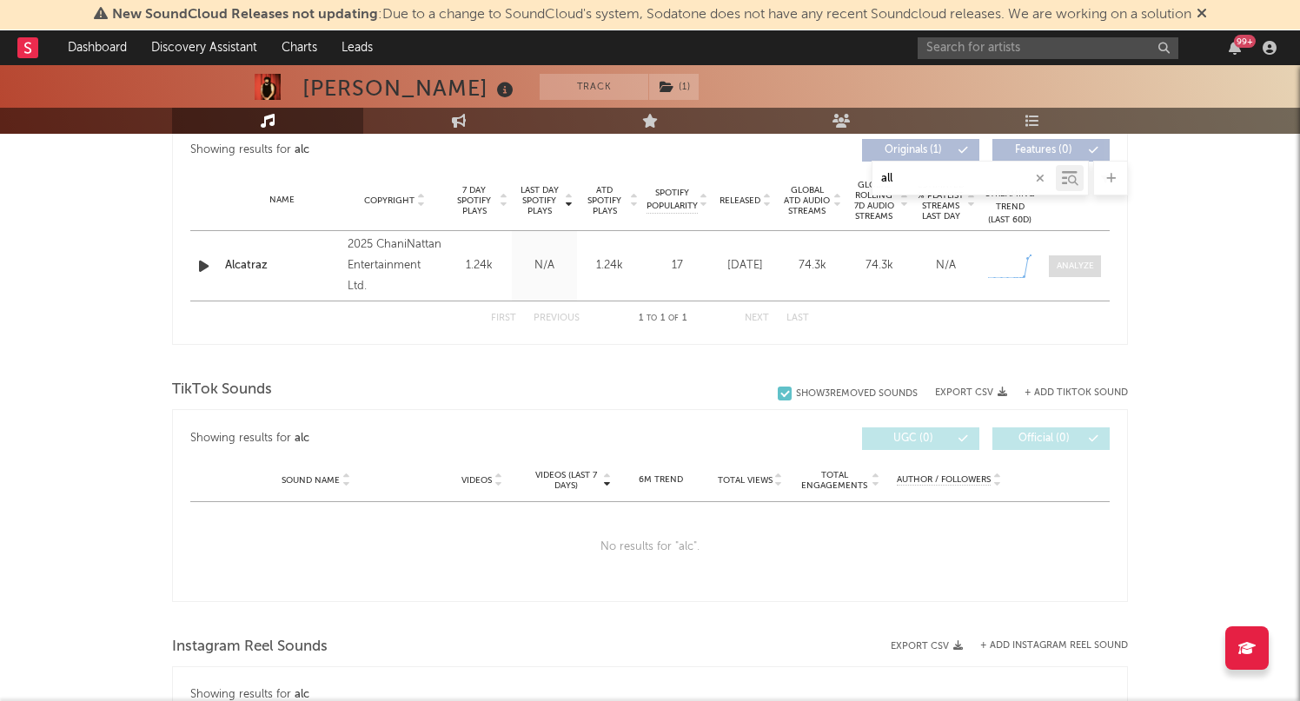
drag, startPoint x: 960, startPoint y: 182, endPoint x: 1078, endPoint y: 269, distance: 146.7
click at [1078, 269] on div at bounding box center [1075, 266] width 37 height 13
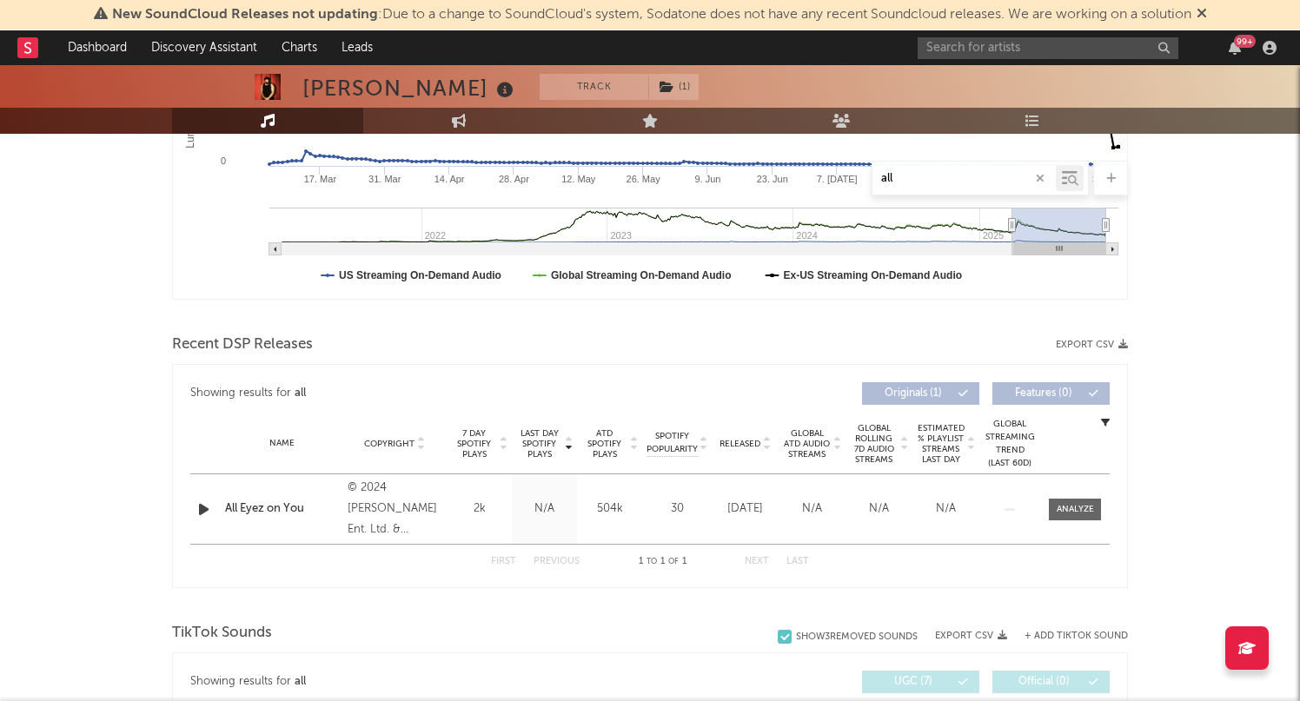
scroll to position [21, 0]
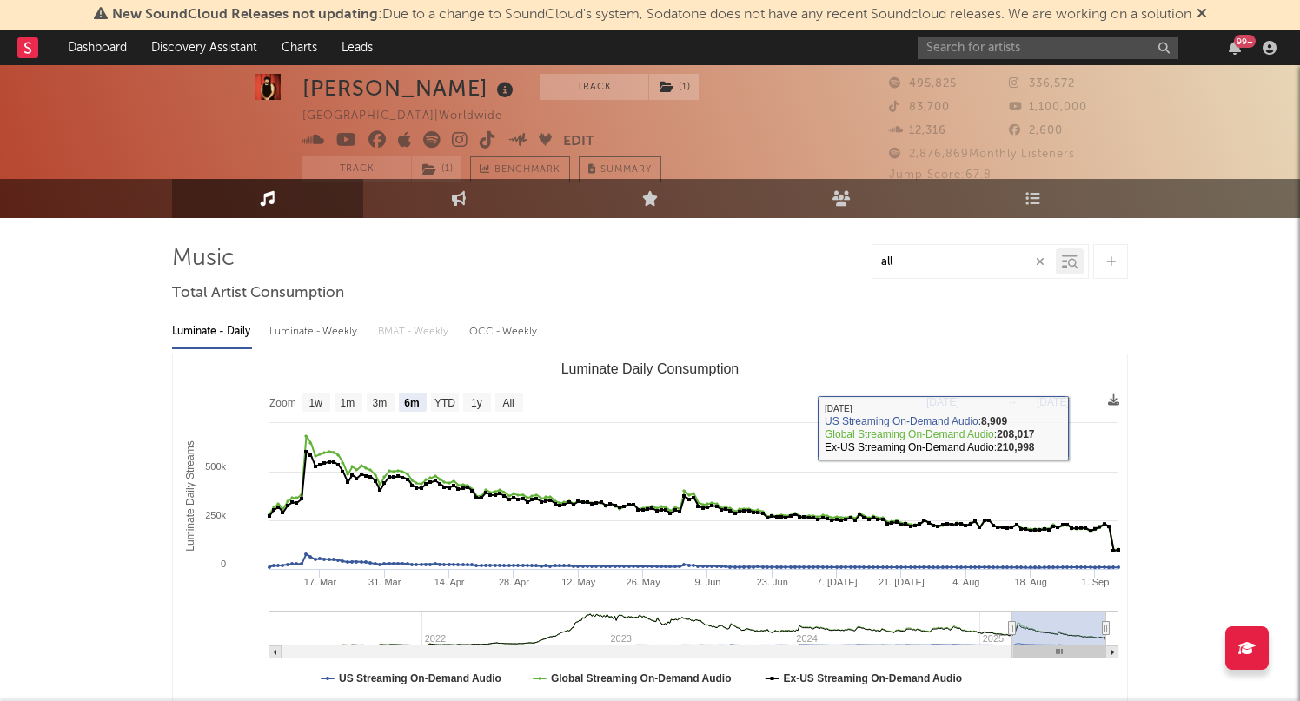
click at [970, 259] on input "all" at bounding box center [963, 262] width 183 height 14
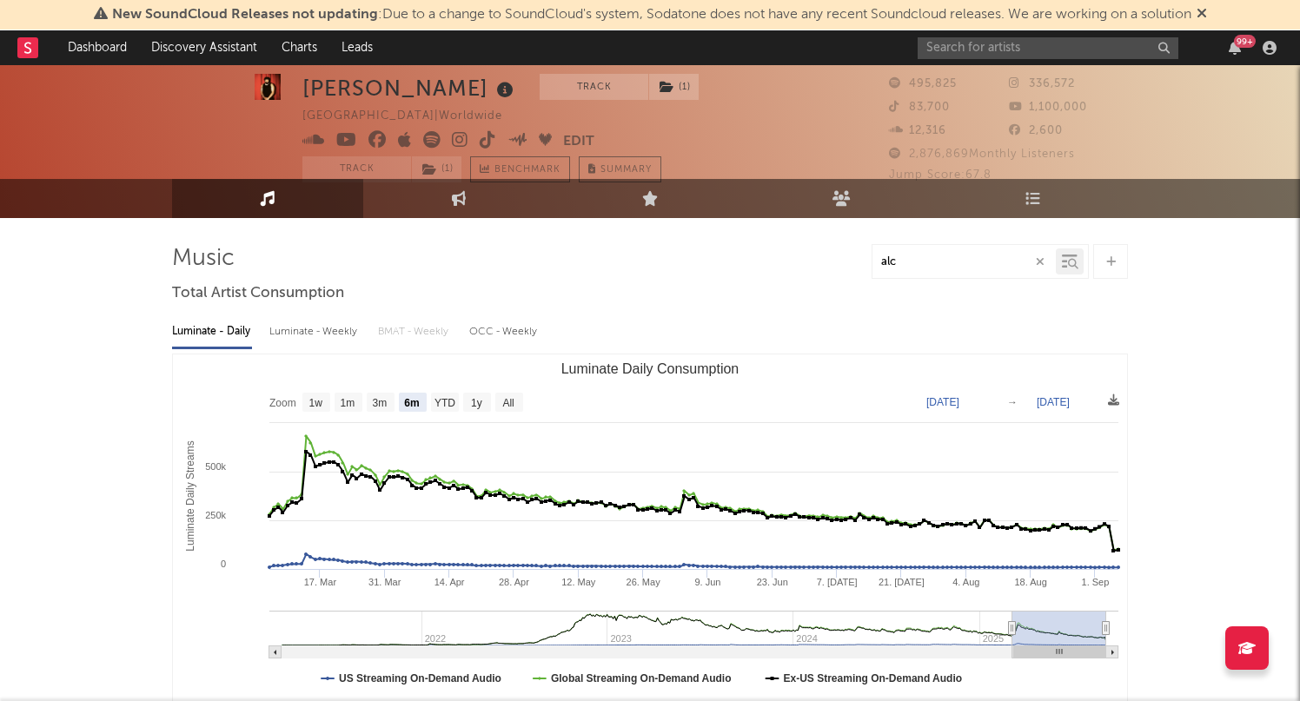
type input "alca"
select select "1w"
type input "a"
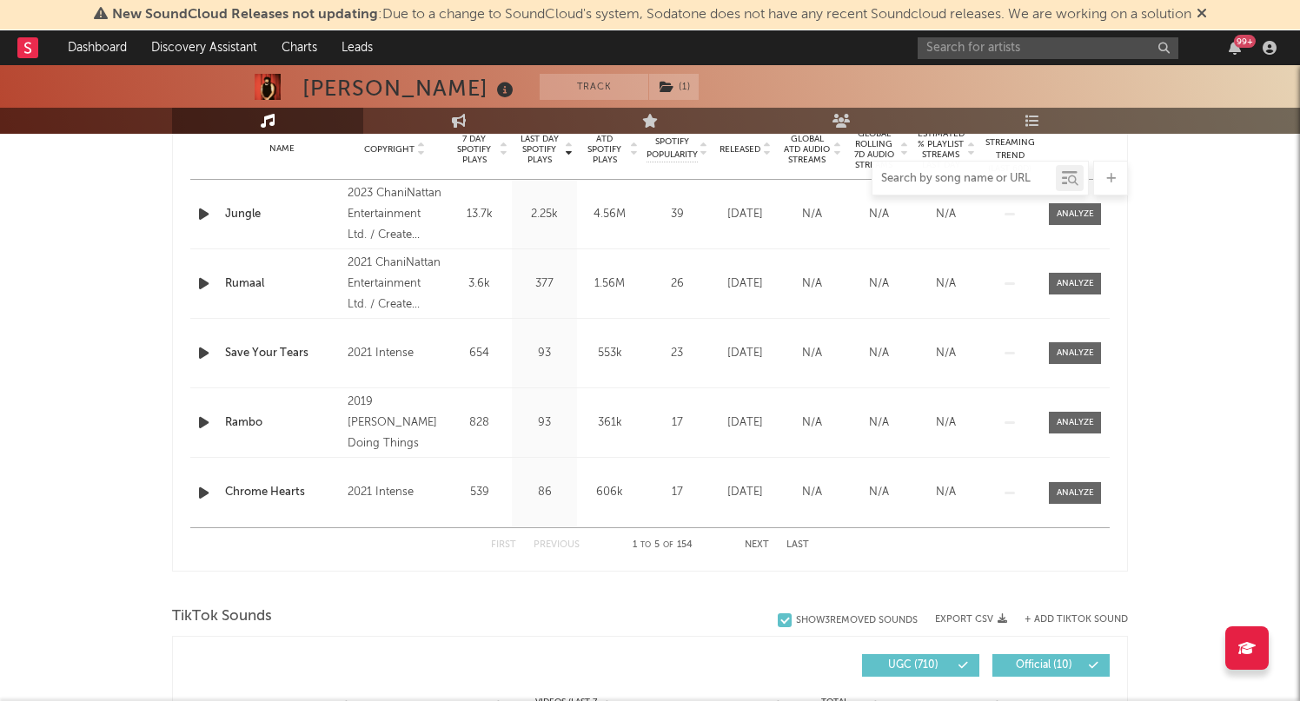
scroll to position [732, 0]
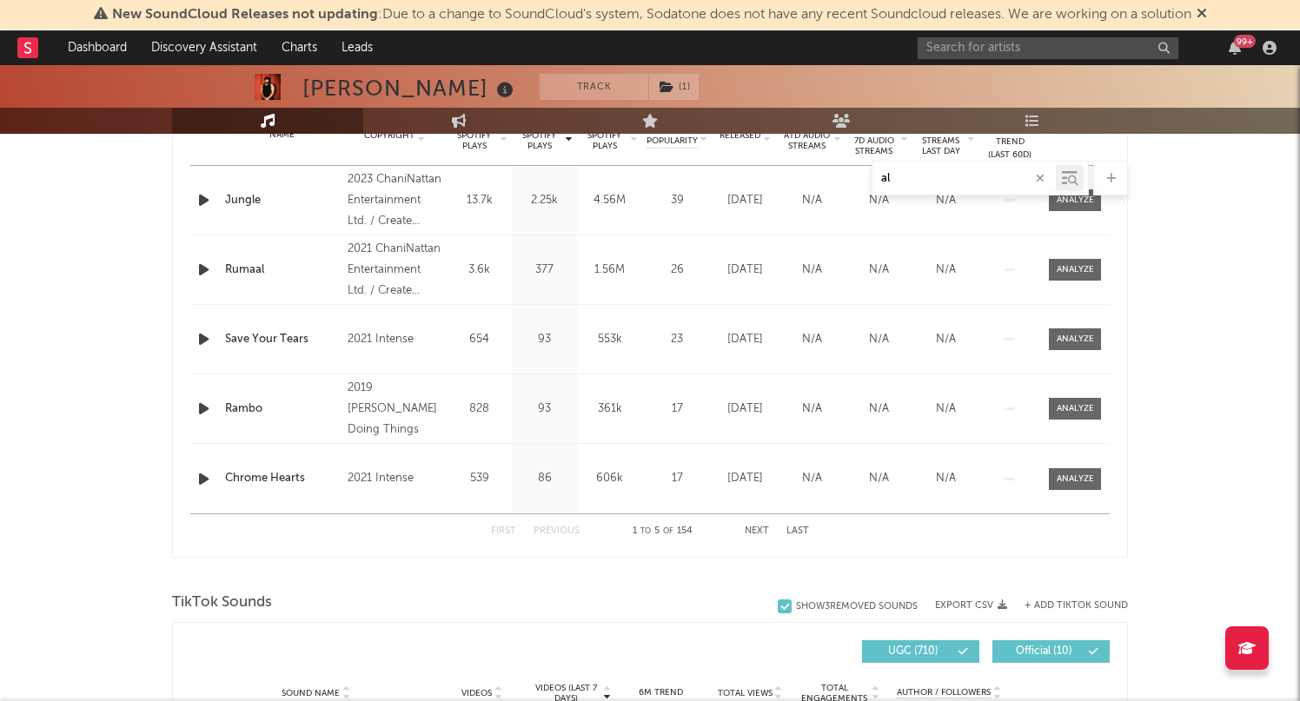
type input "alc"
select select "1w"
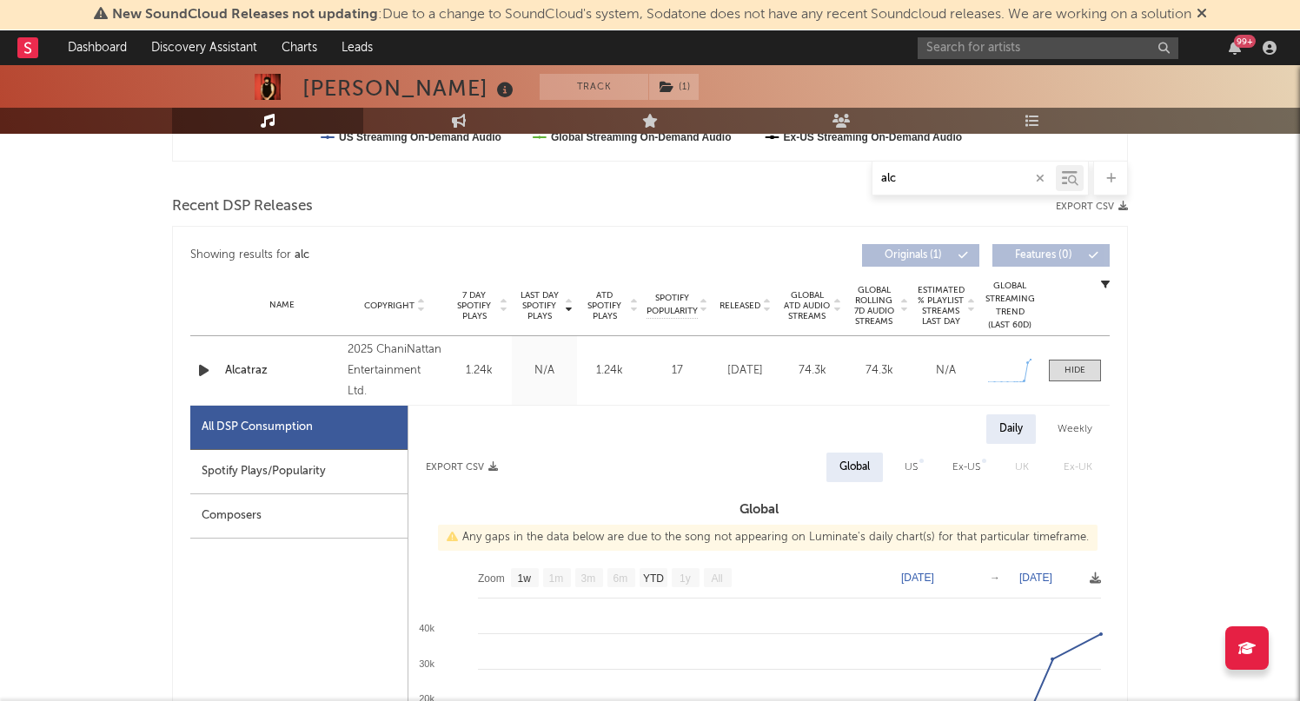
scroll to position [548, 0]
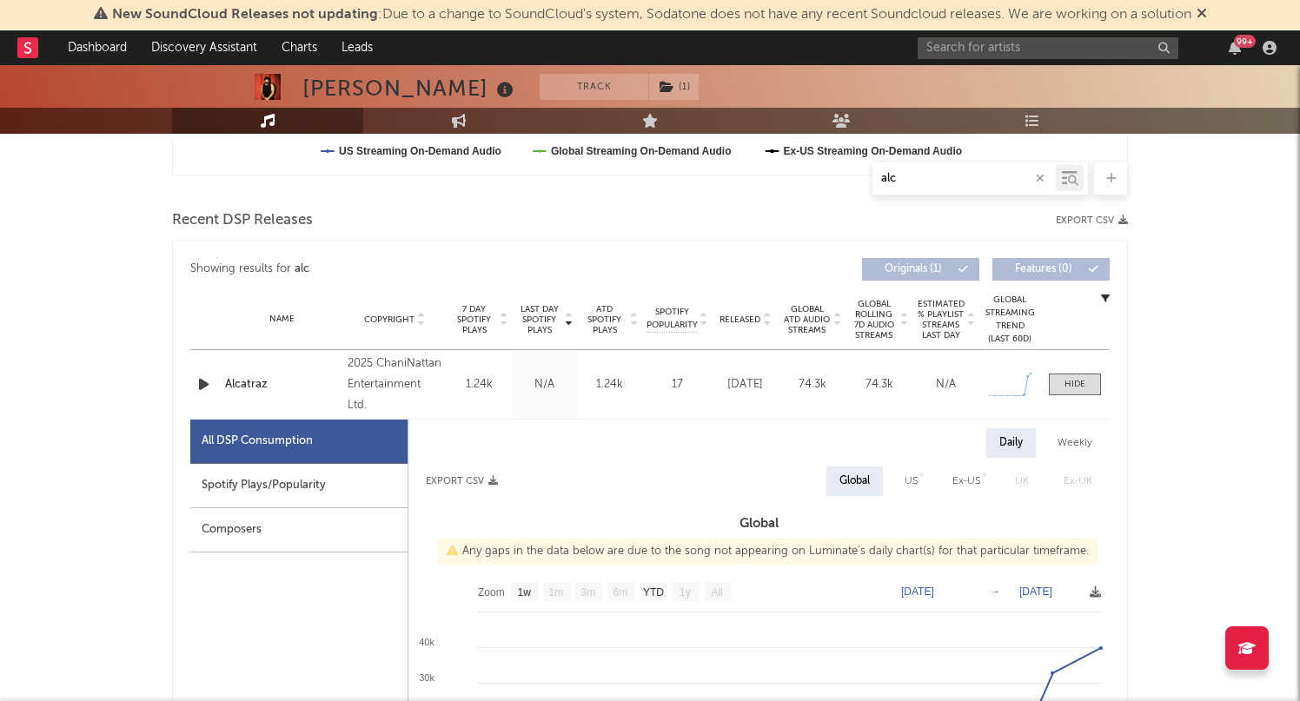
click at [1038, 175] on icon "button" at bounding box center [1040, 178] width 9 height 11
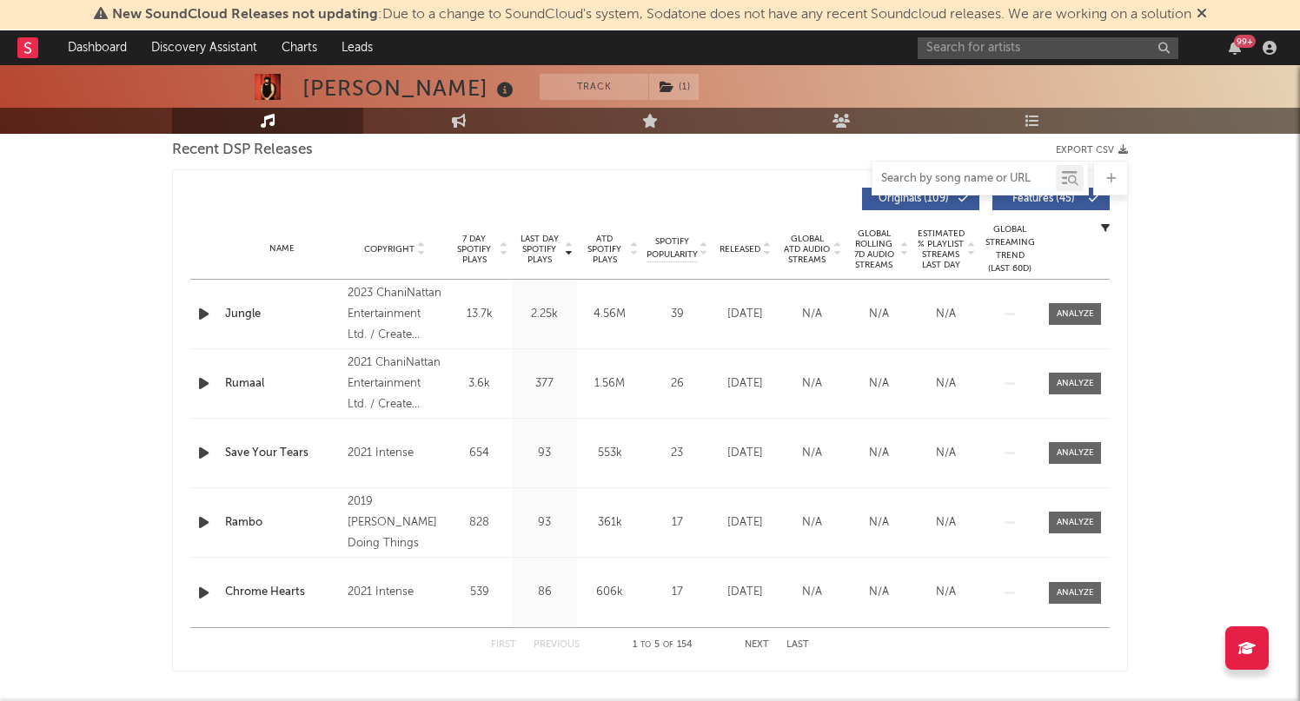
scroll to position [612, 0]
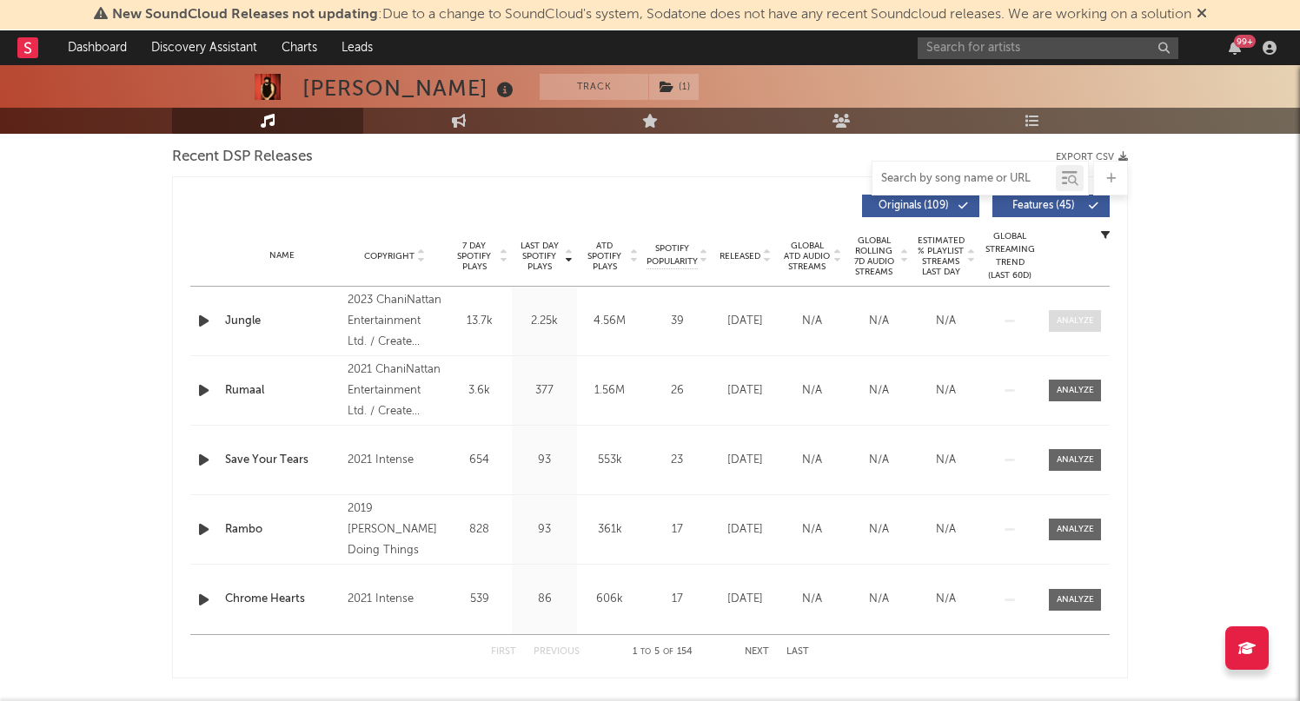
type input "b"
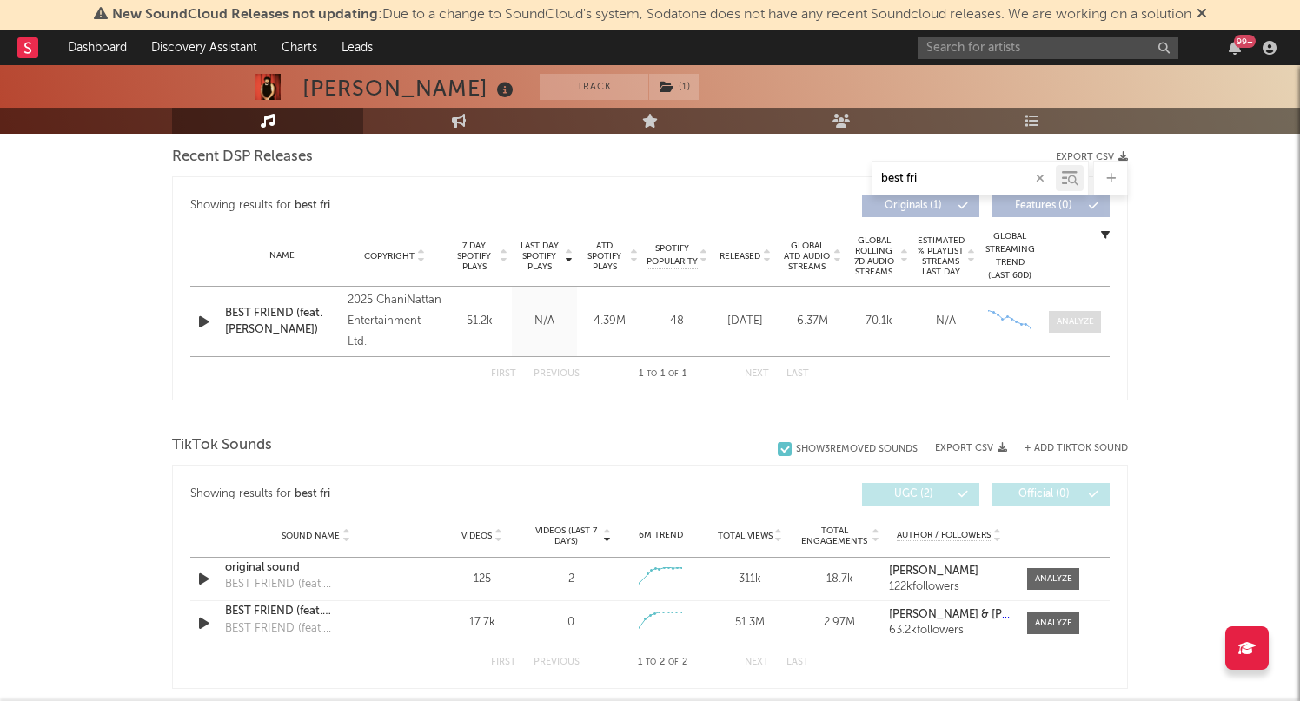
type input "best fri"
click at [1087, 330] on span at bounding box center [1075, 322] width 52 height 22
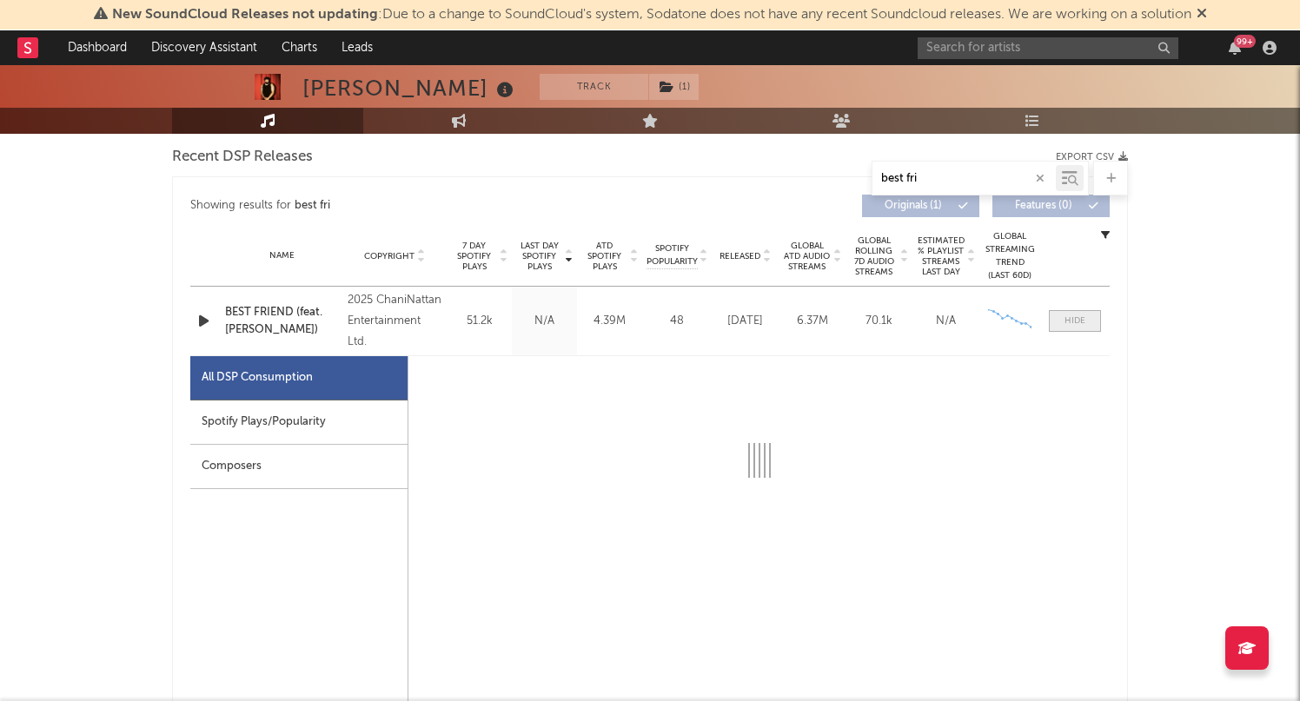
select select "6m"
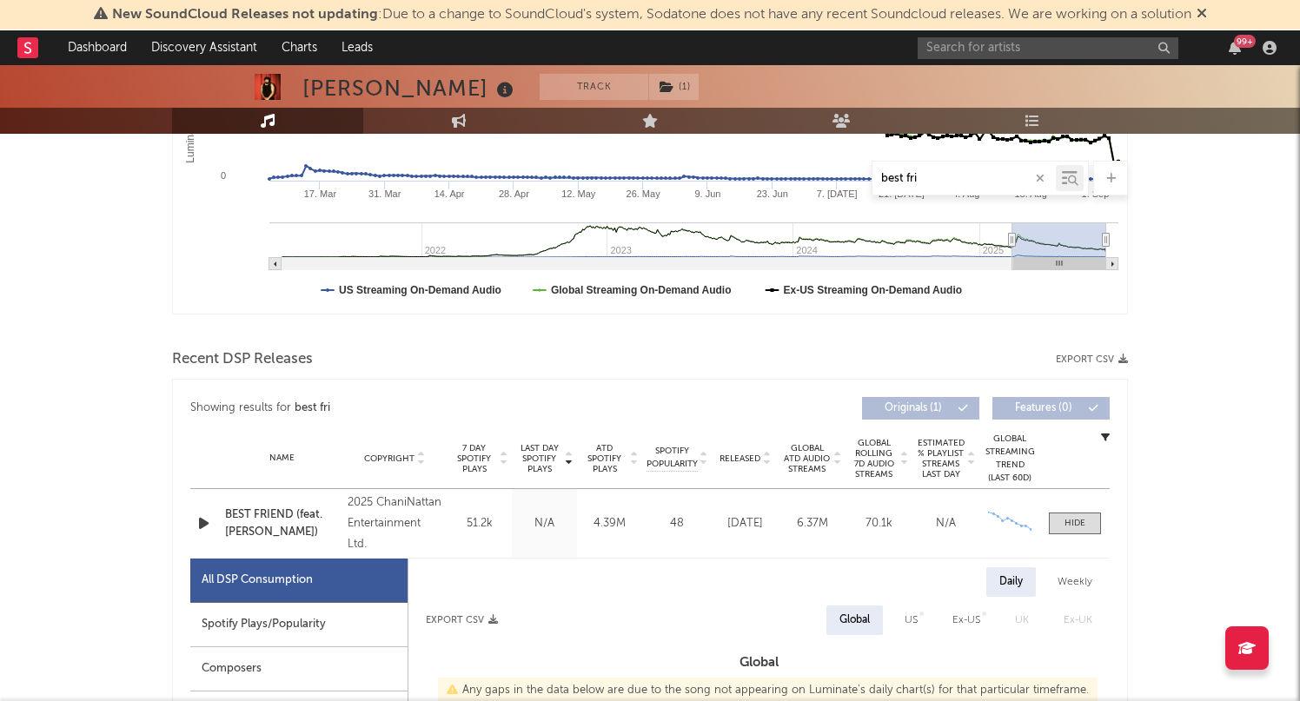
scroll to position [407, 0]
